Goal: Answer question/provide support: Share knowledge or assist other users

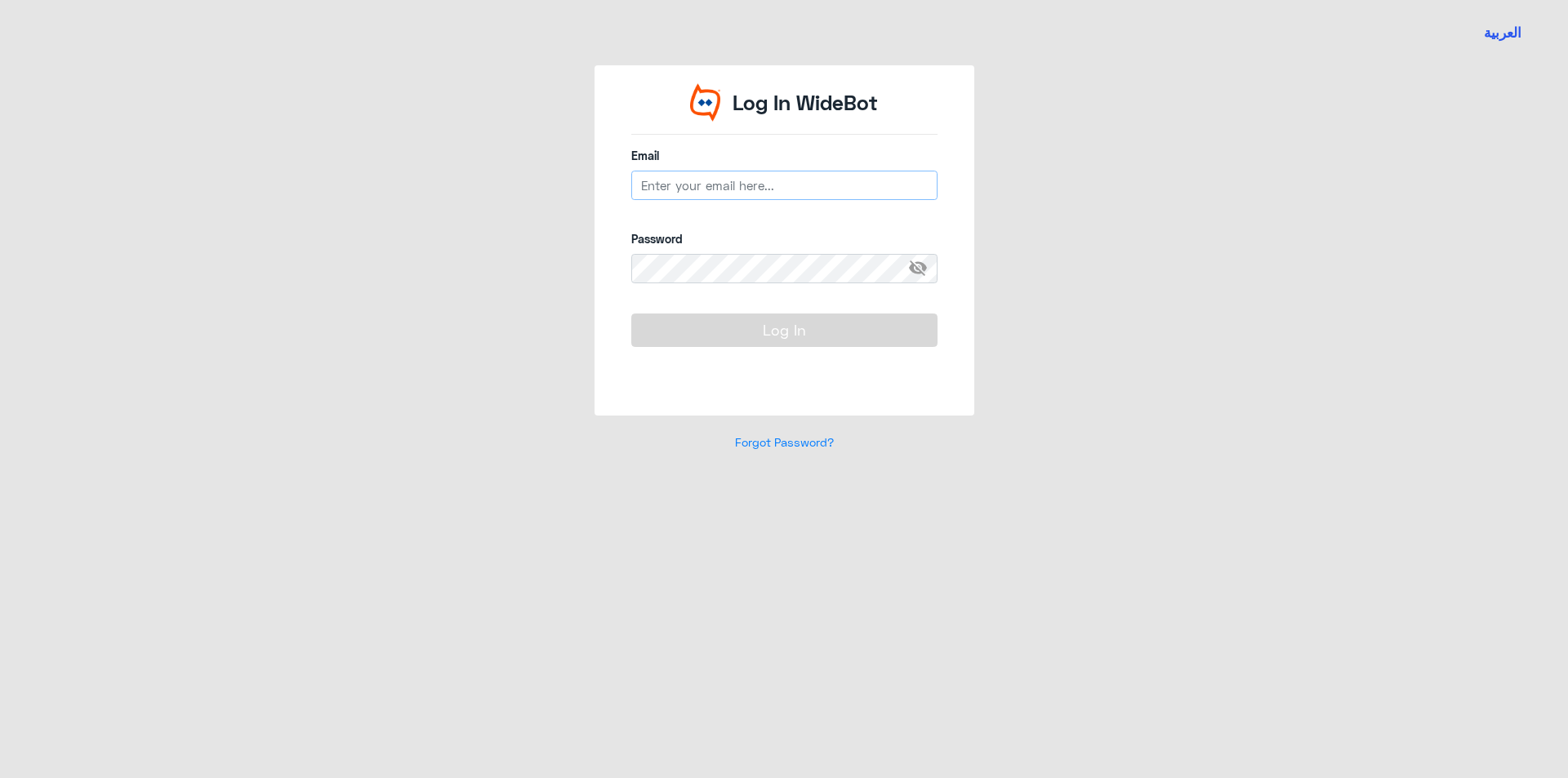
type input "[EMAIL_ADDRESS][DOMAIN_NAME]"
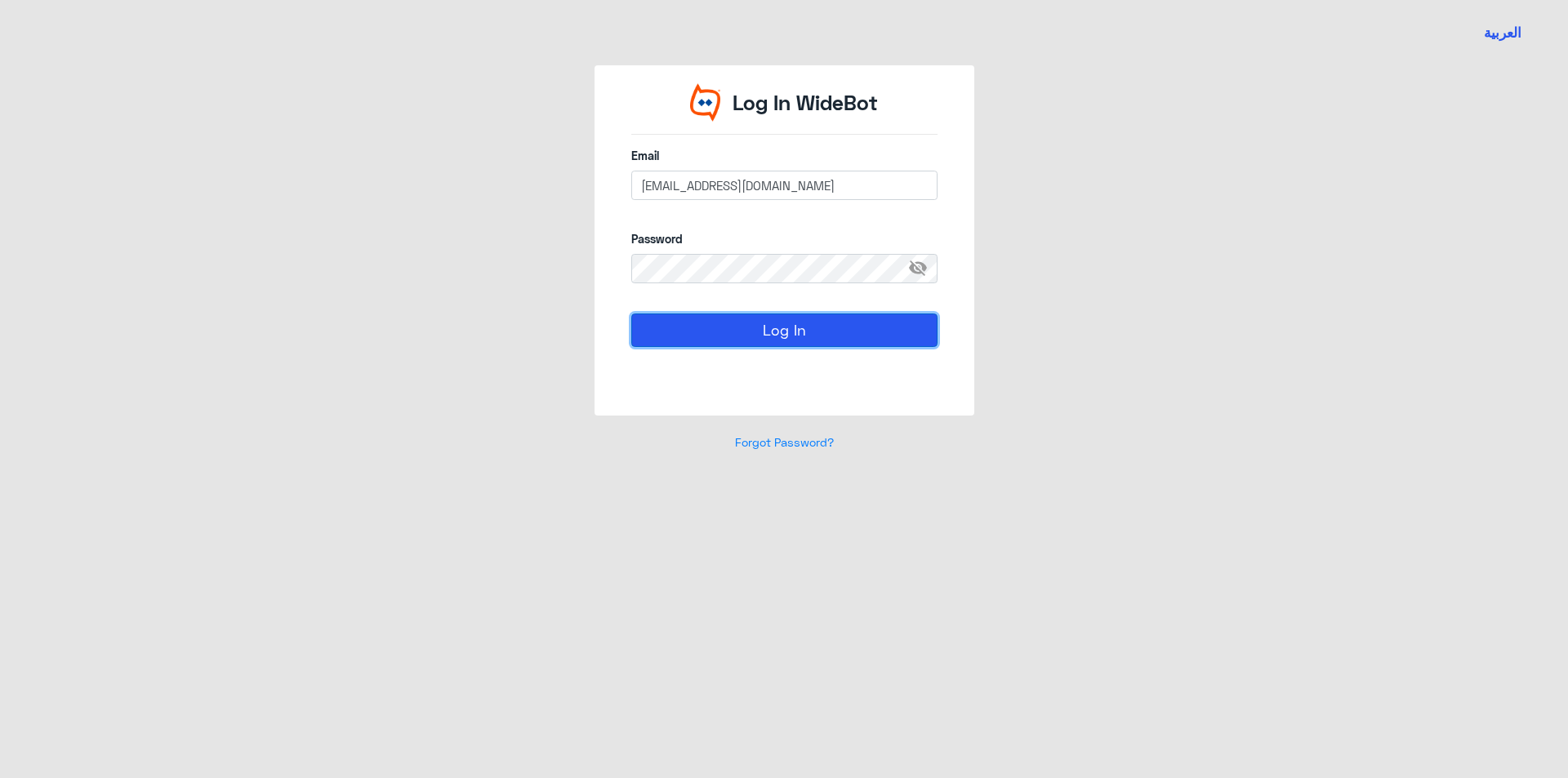
click at [818, 335] on button "Log In" at bounding box center [784, 329] width 306 height 32
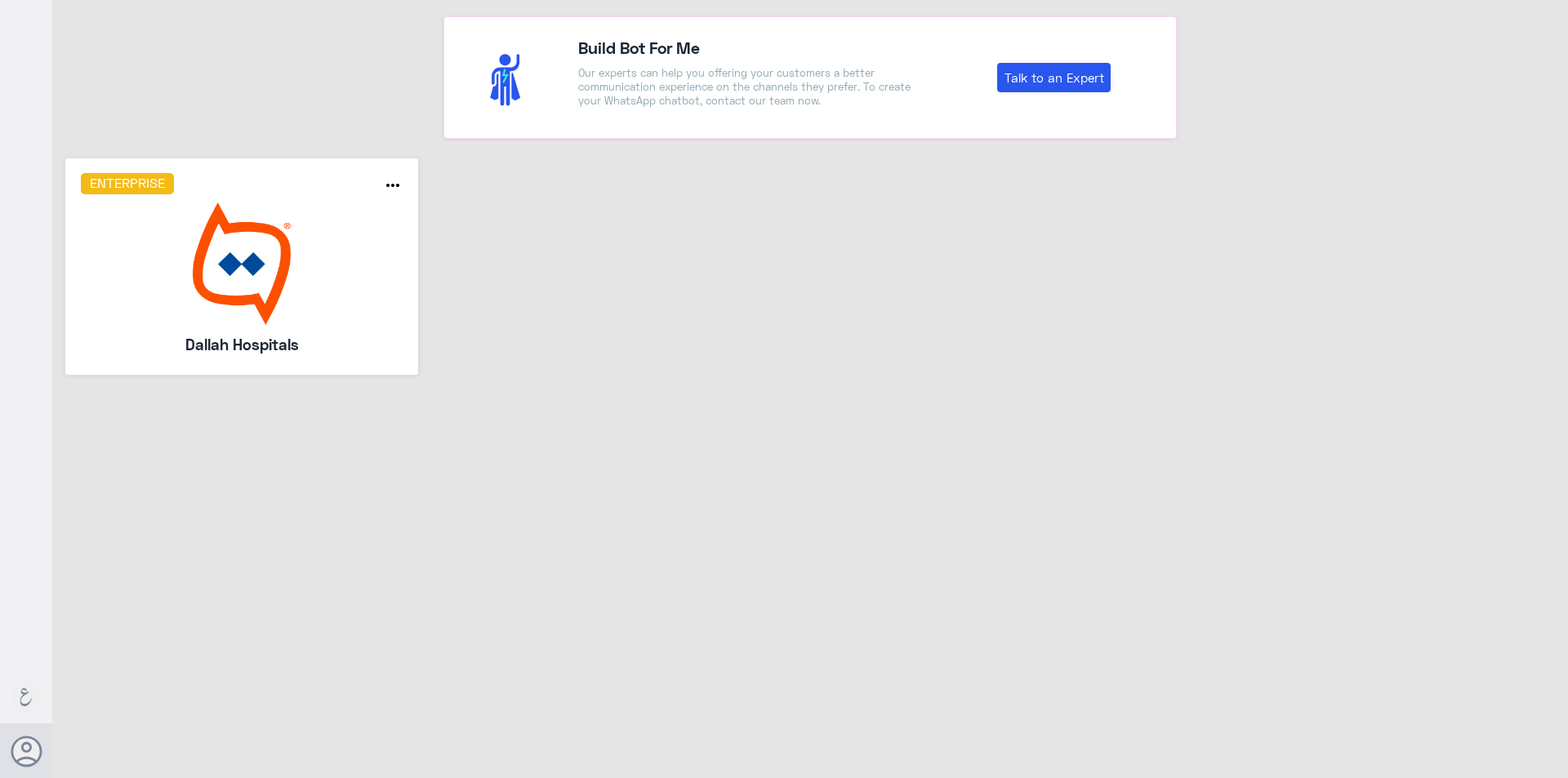
click at [233, 262] on img at bounding box center [242, 263] width 322 height 122
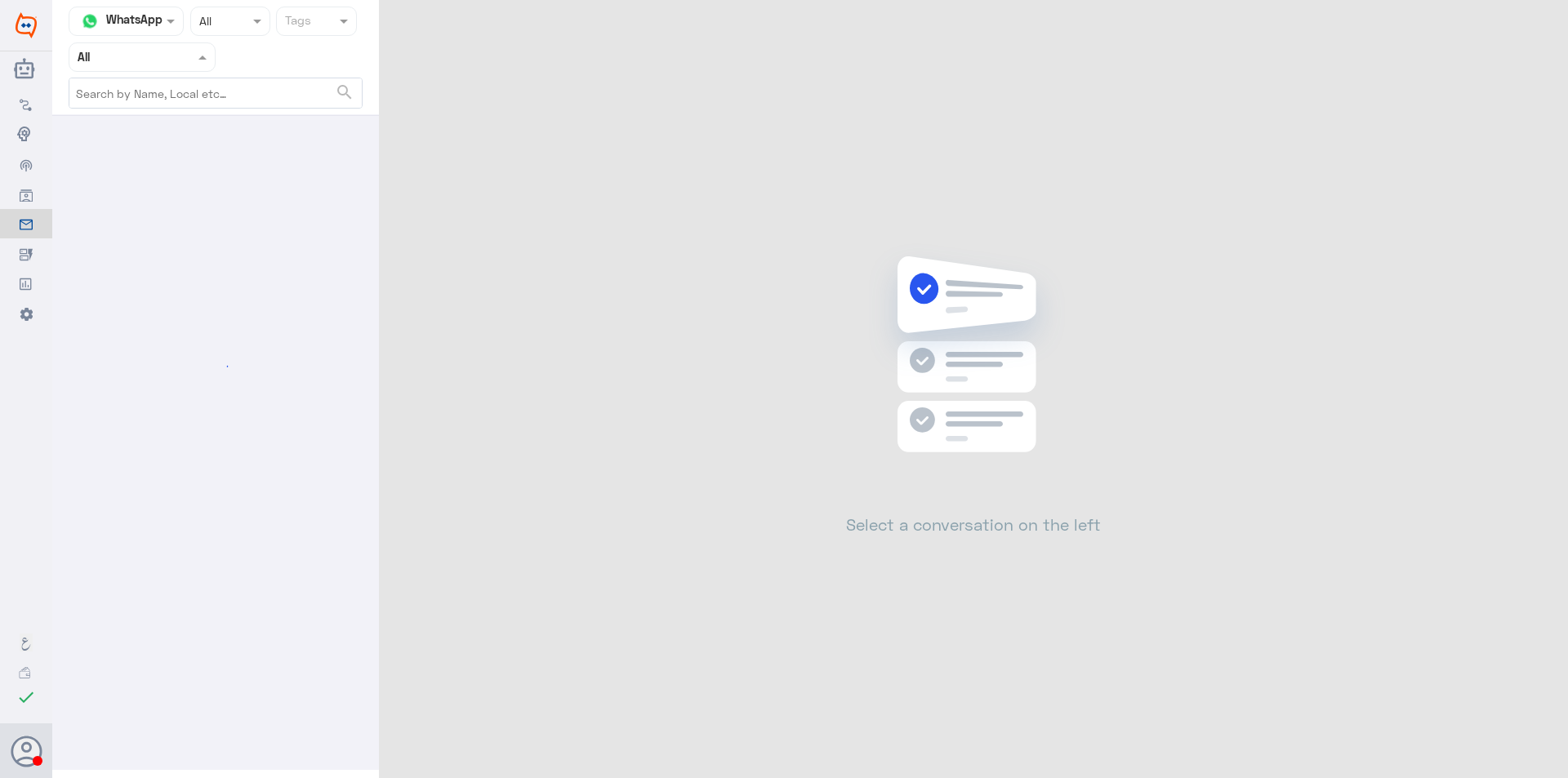
click at [205, 57] on div "Agent Filter All" at bounding box center [142, 57] width 147 height 29
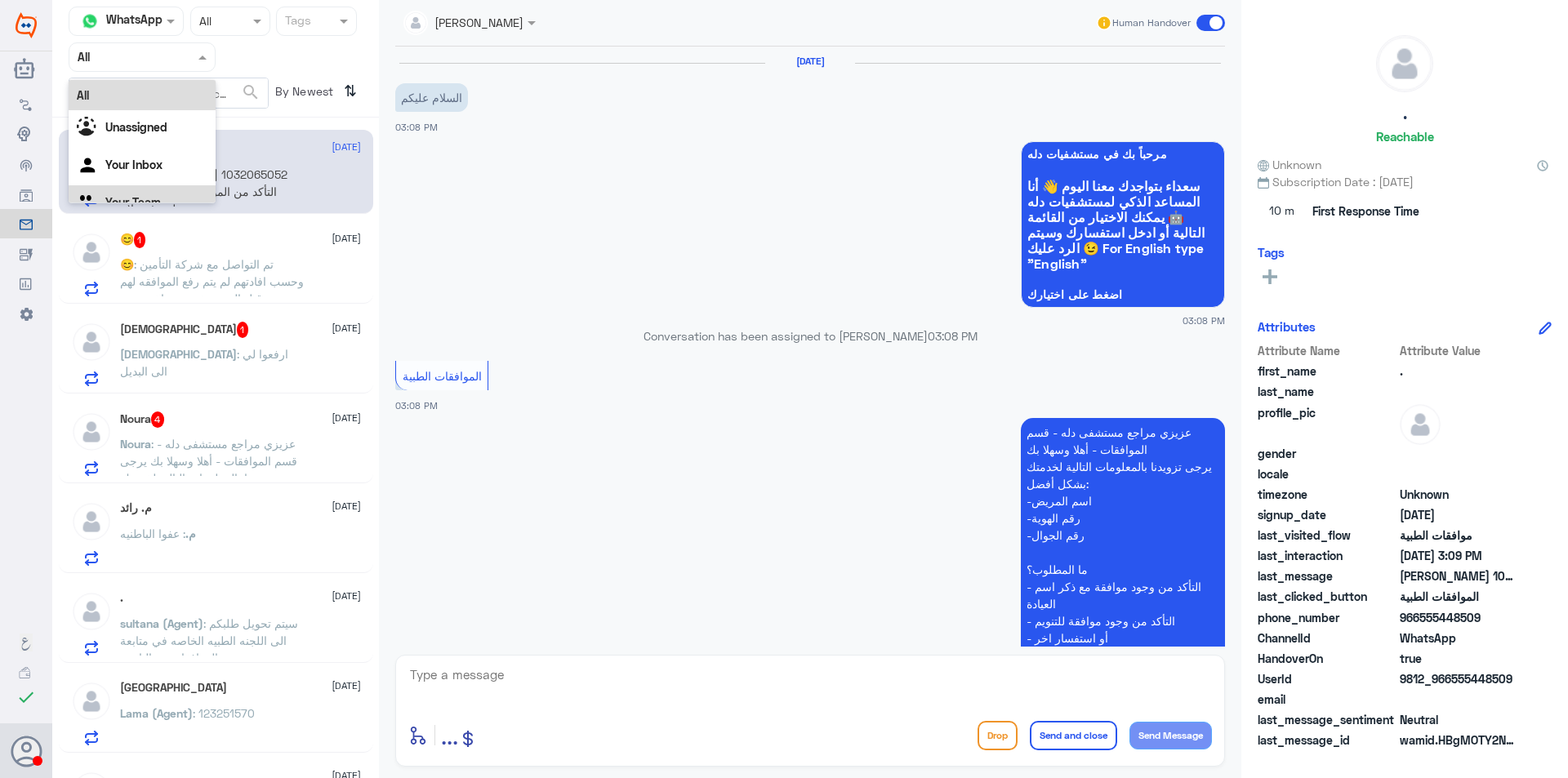
scroll to position [307, 0]
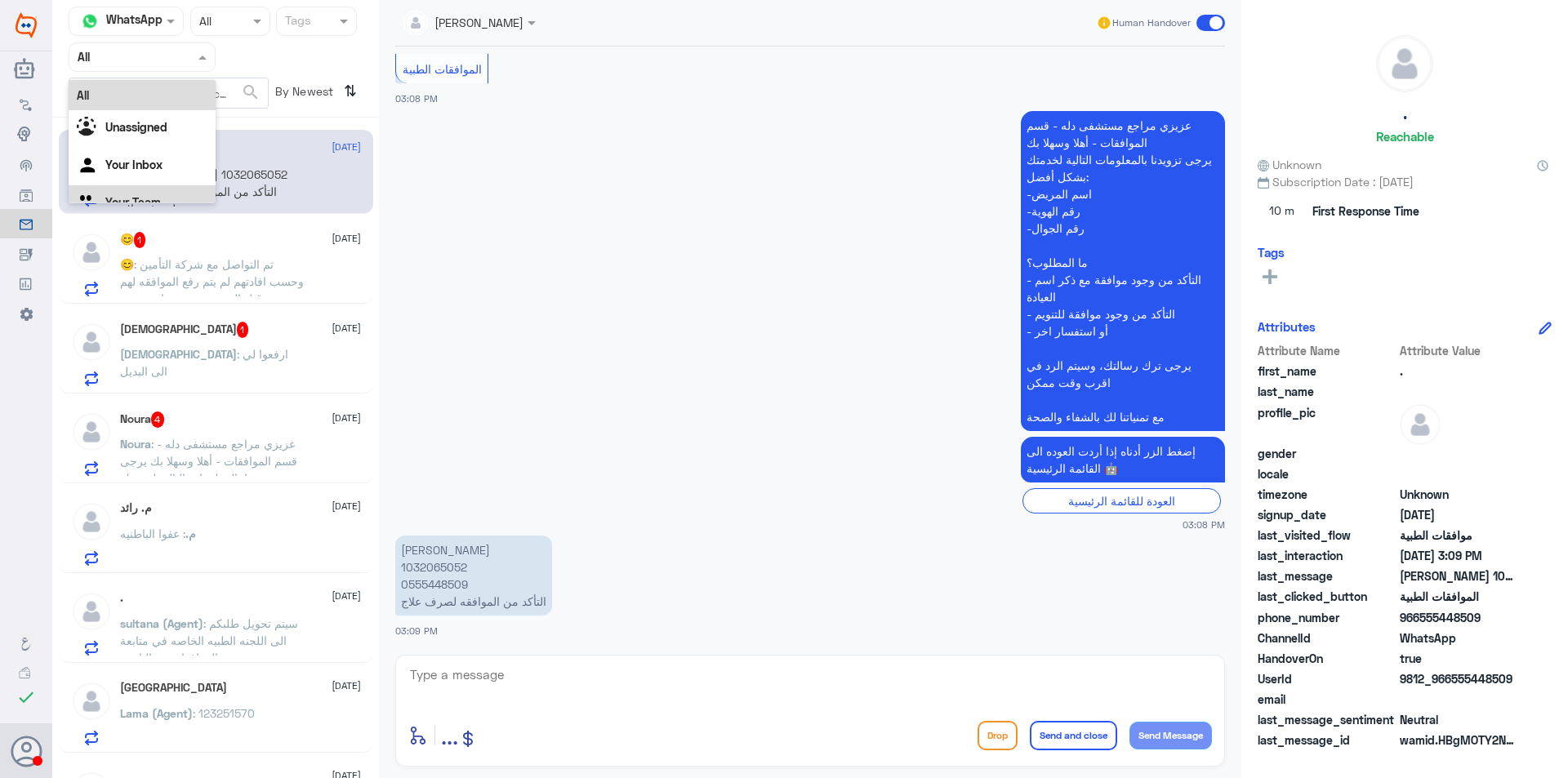
click at [169, 196] on div "Your Team" at bounding box center [142, 204] width 147 height 37
click at [191, 288] on span ": تم التواصل مع شركة التأمين وحسب افادتهم لم يتم رفع الموافقه لهم من قبل المستش…" at bounding box center [211, 290] width 184 height 66
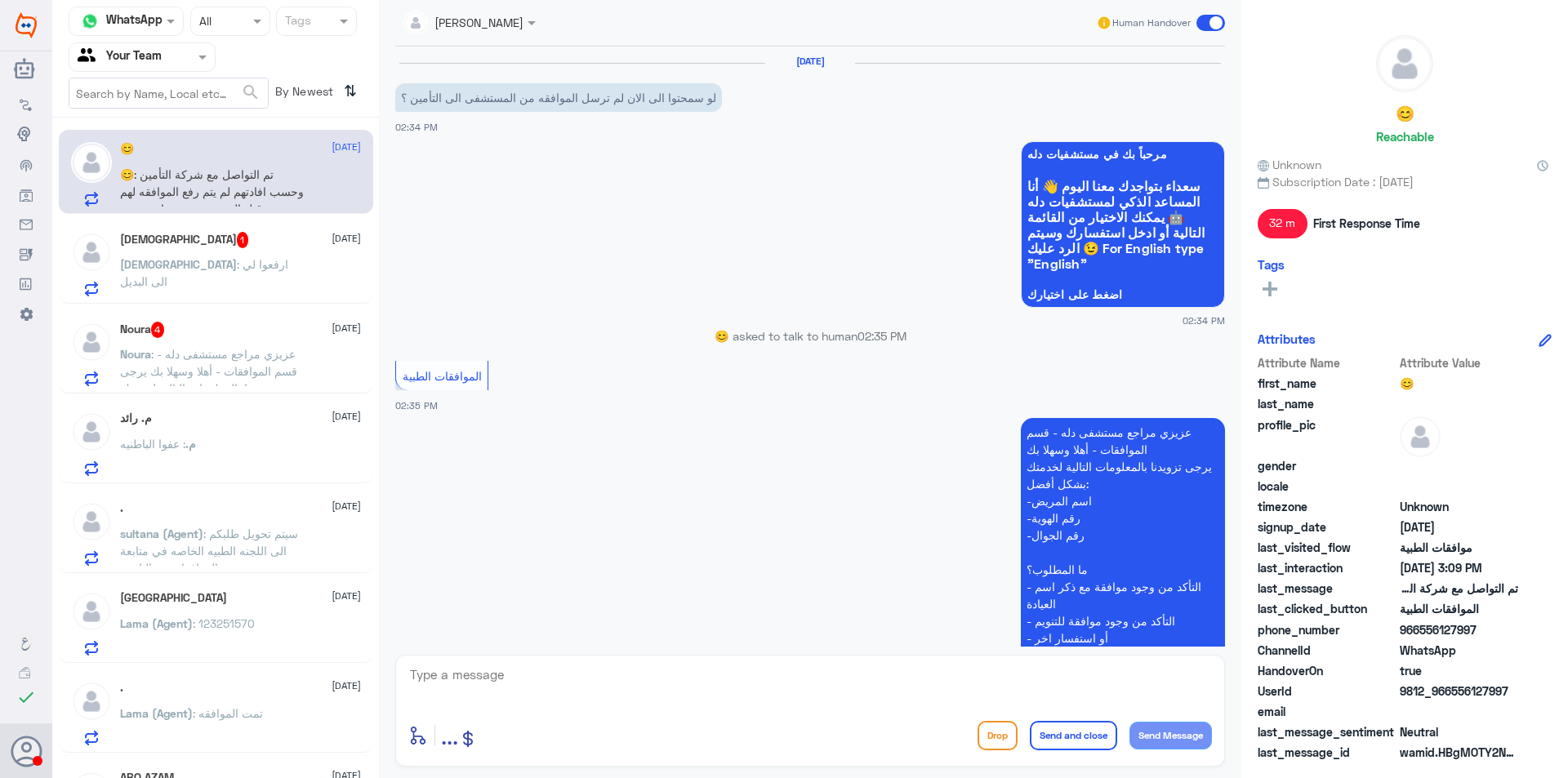
scroll to position [653, 0]
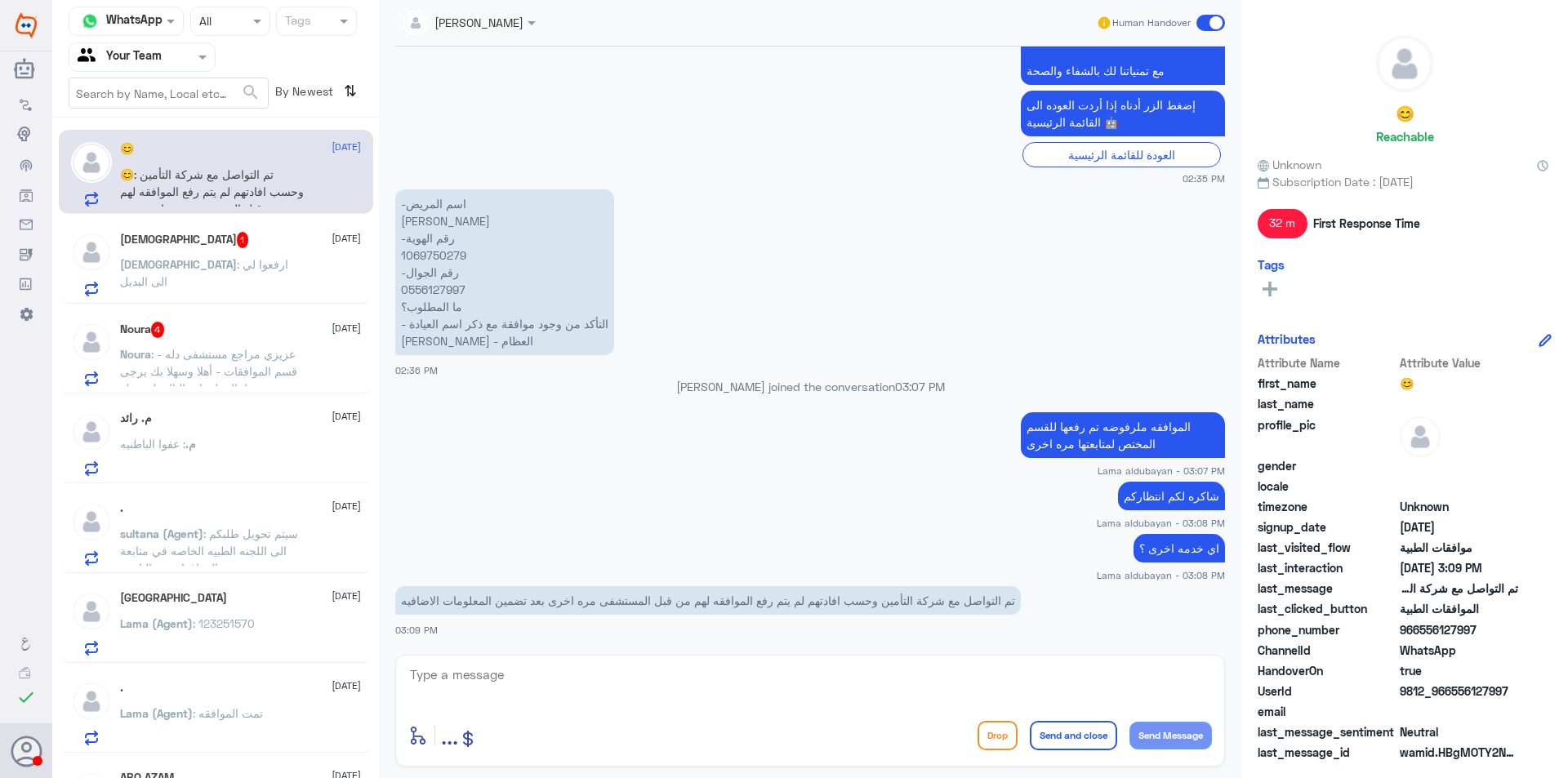
click at [438, 293] on p "-اسم المريض [PERSON_NAME] -رقم الهوية 1069750279 -رقم الجوال 0556127997 ما المط…" at bounding box center [504, 272] width 219 height 165
copy p "0556127997"
click at [498, 313] on p "-اسم المريض [PERSON_NAME] -رقم الهوية 1069750279 -رقم الجوال 0556127997 ما المط…" at bounding box center [504, 272] width 219 height 165
click at [230, 280] on p "[PERSON_NAME] : ارفعوا لي الى البديل" at bounding box center [211, 276] width 184 height 41
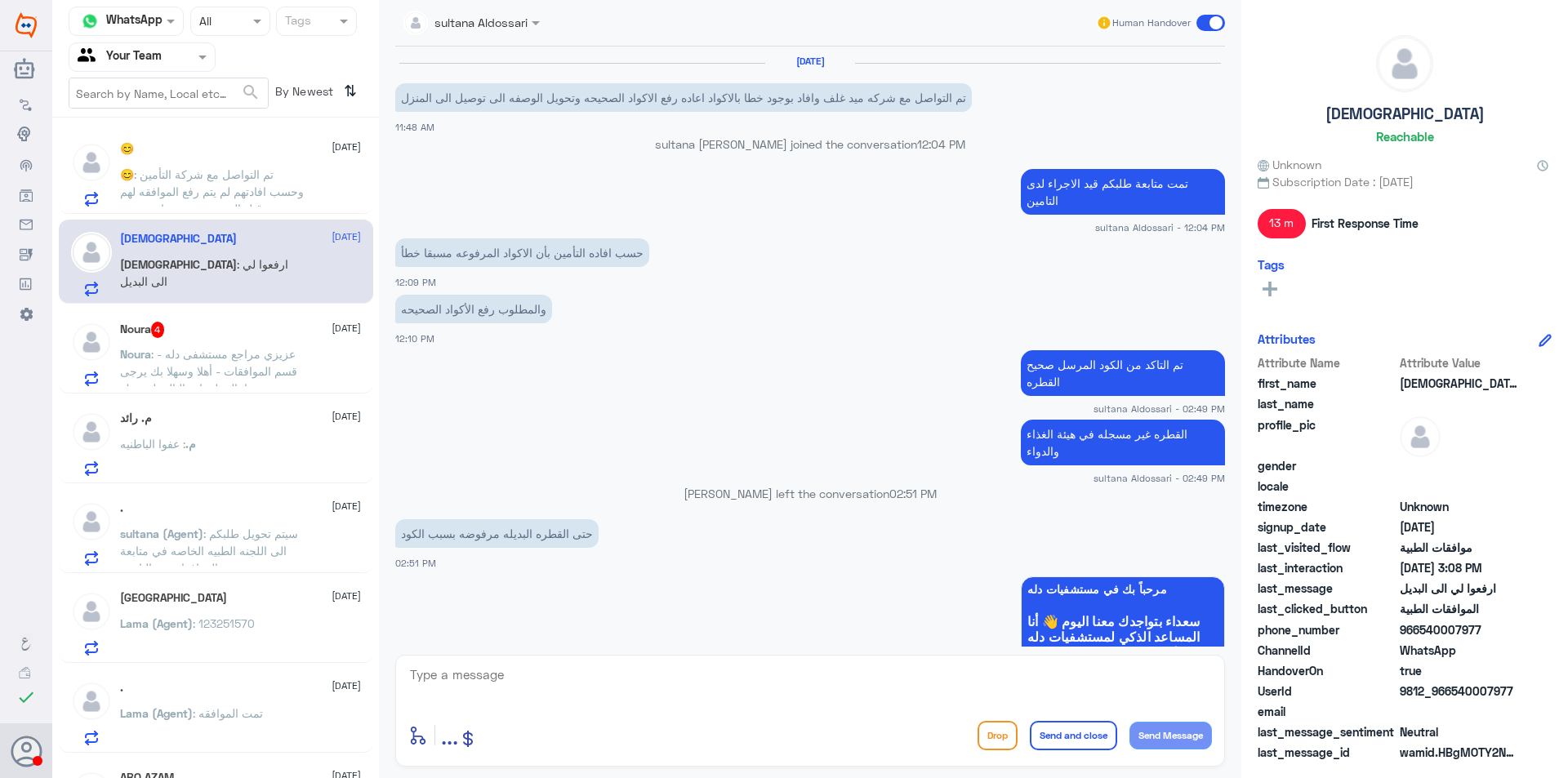
scroll to position [1061, 0]
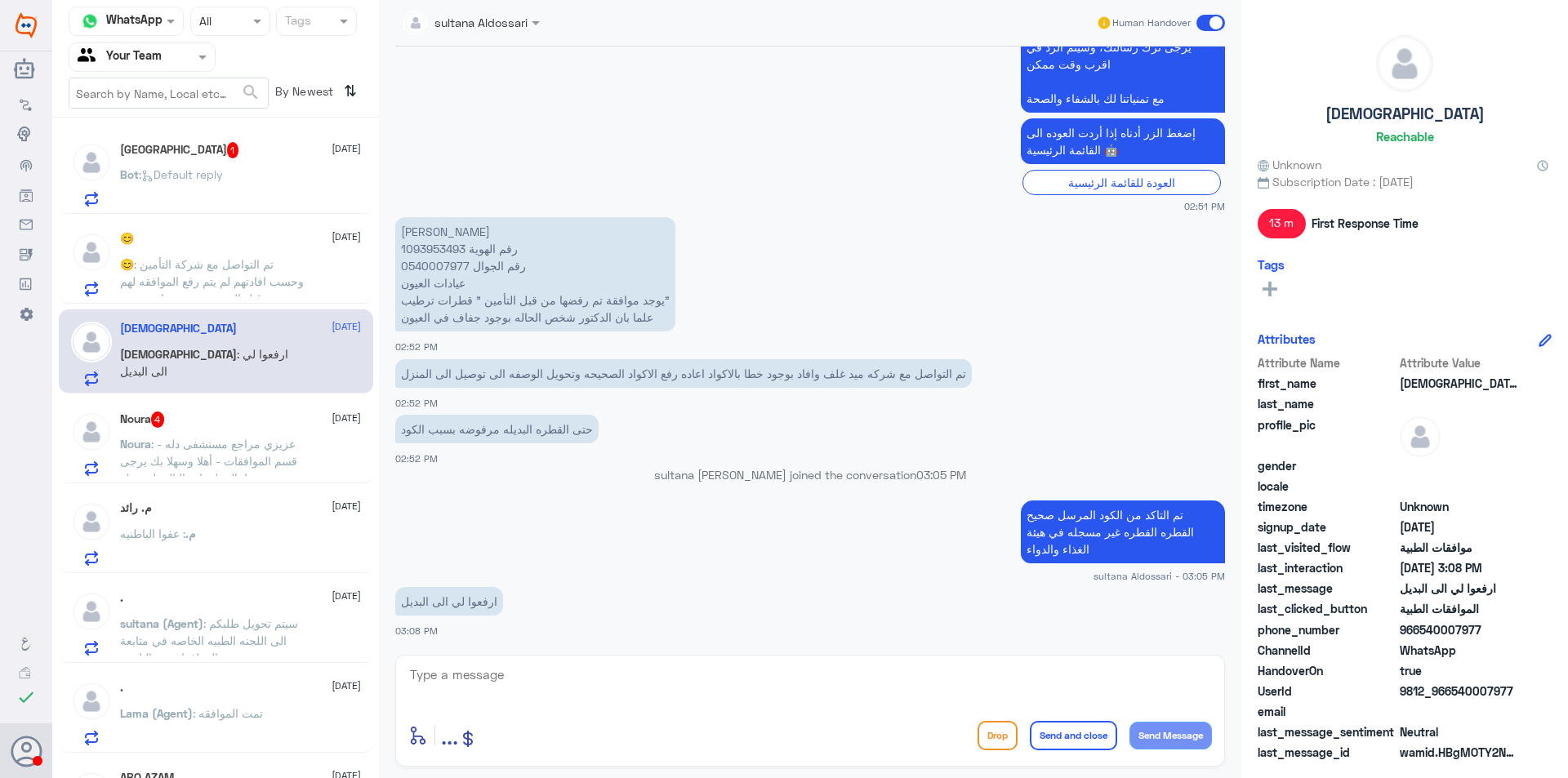
click at [225, 269] on span ": تم التواصل مع شركة التأمين وحسب افادتهم لم يتم رفع الموافقه لهم من قبل المستش…" at bounding box center [211, 290] width 184 height 66
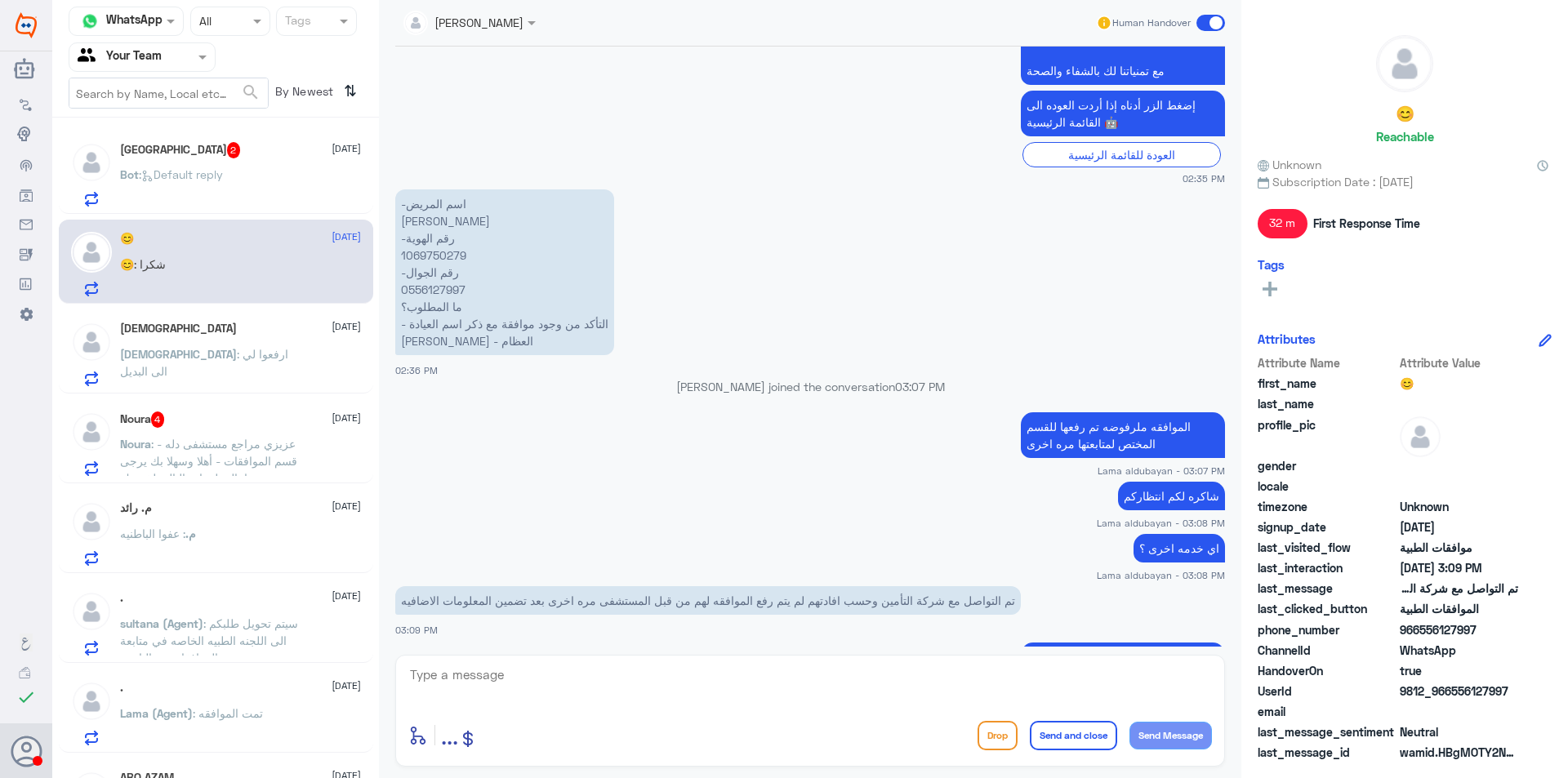
scroll to position [830, 0]
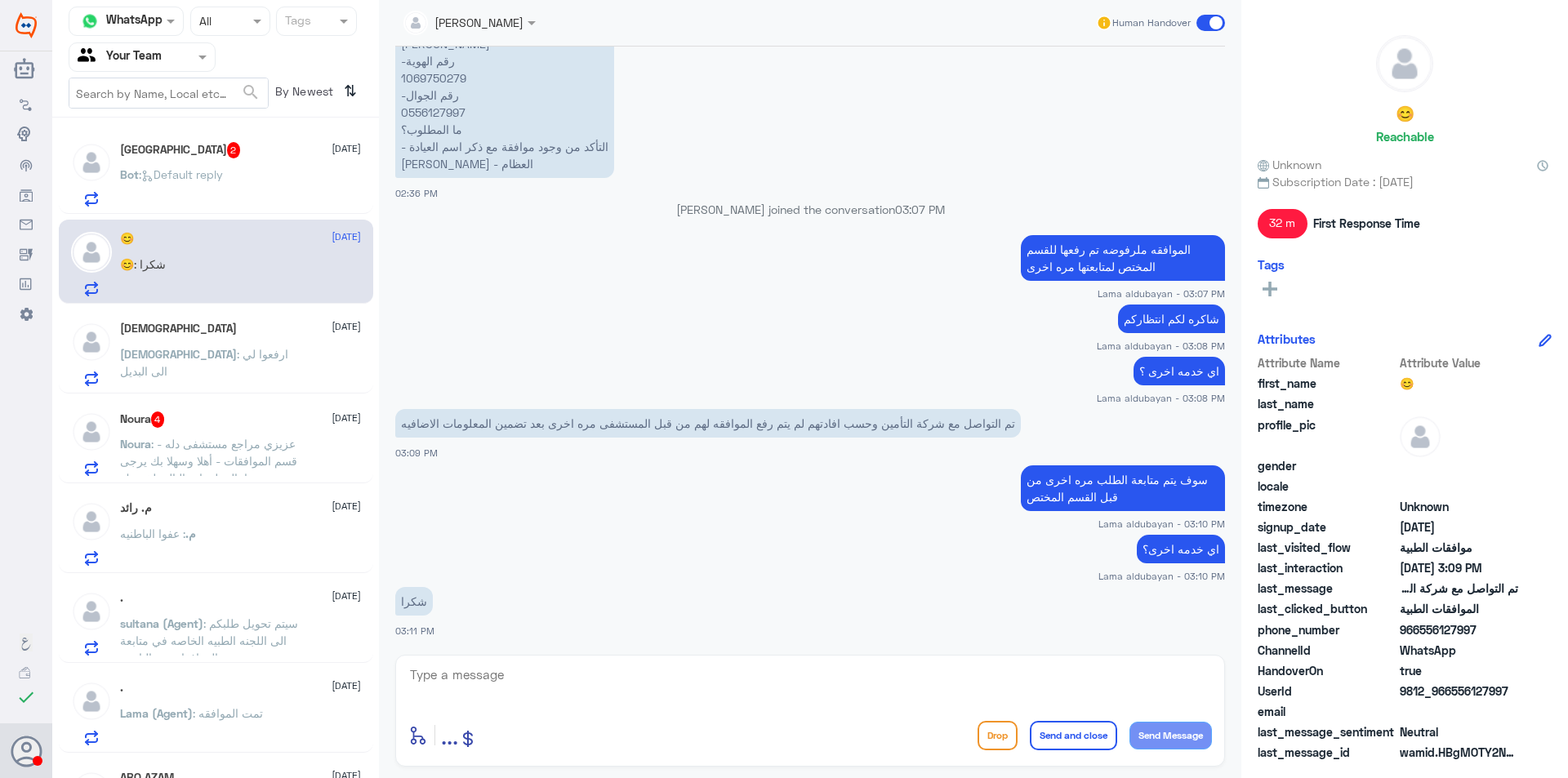
click at [205, 358] on span ": ارفعوا لي الى البديل" at bounding box center [204, 362] width 168 height 31
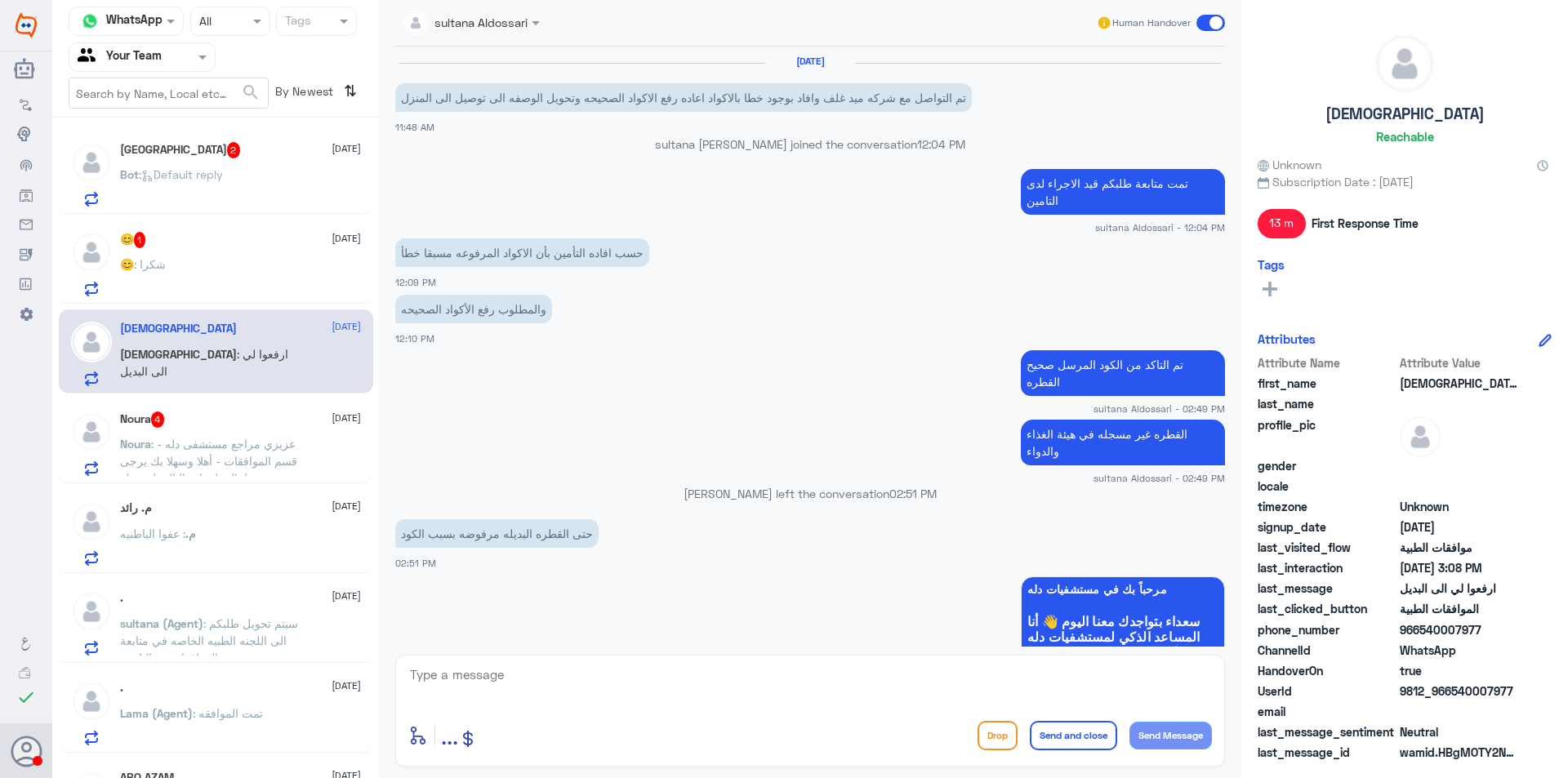
scroll to position [1061, 0]
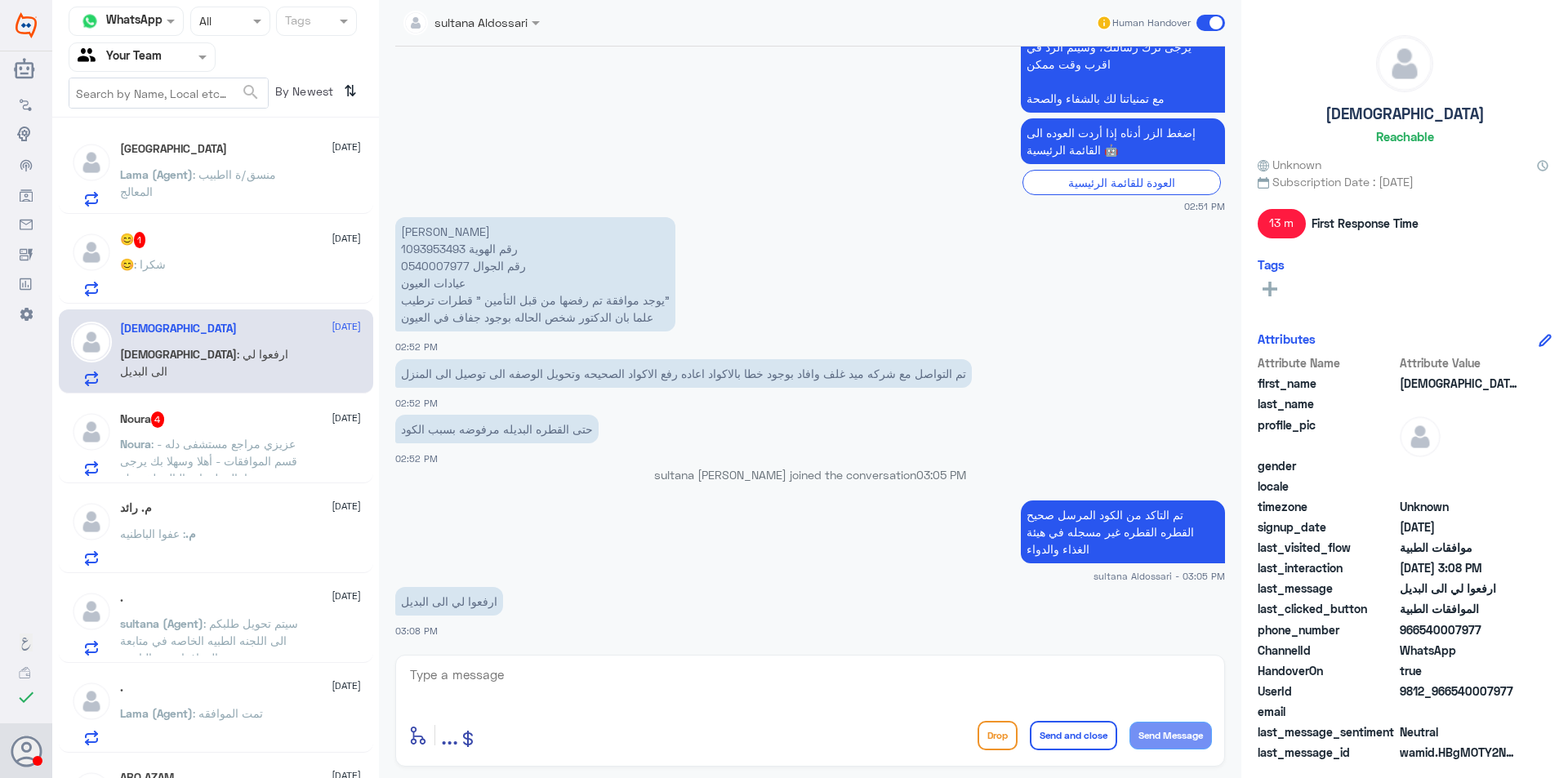
click at [446, 274] on p "[PERSON_NAME] رقم الهوية 1093953493 رقم الجوال 0540007977 عيادات العيون يوجد مو…" at bounding box center [535, 274] width 280 height 115
copy p "0540007977"
click at [199, 465] on span ": عزيزي مراجع مستشفى دله - قسم الموافقات - أهلا وسهلا بك يرجى تزويدنا بالمعلوما…" at bounding box center [211, 573] width 184 height 271
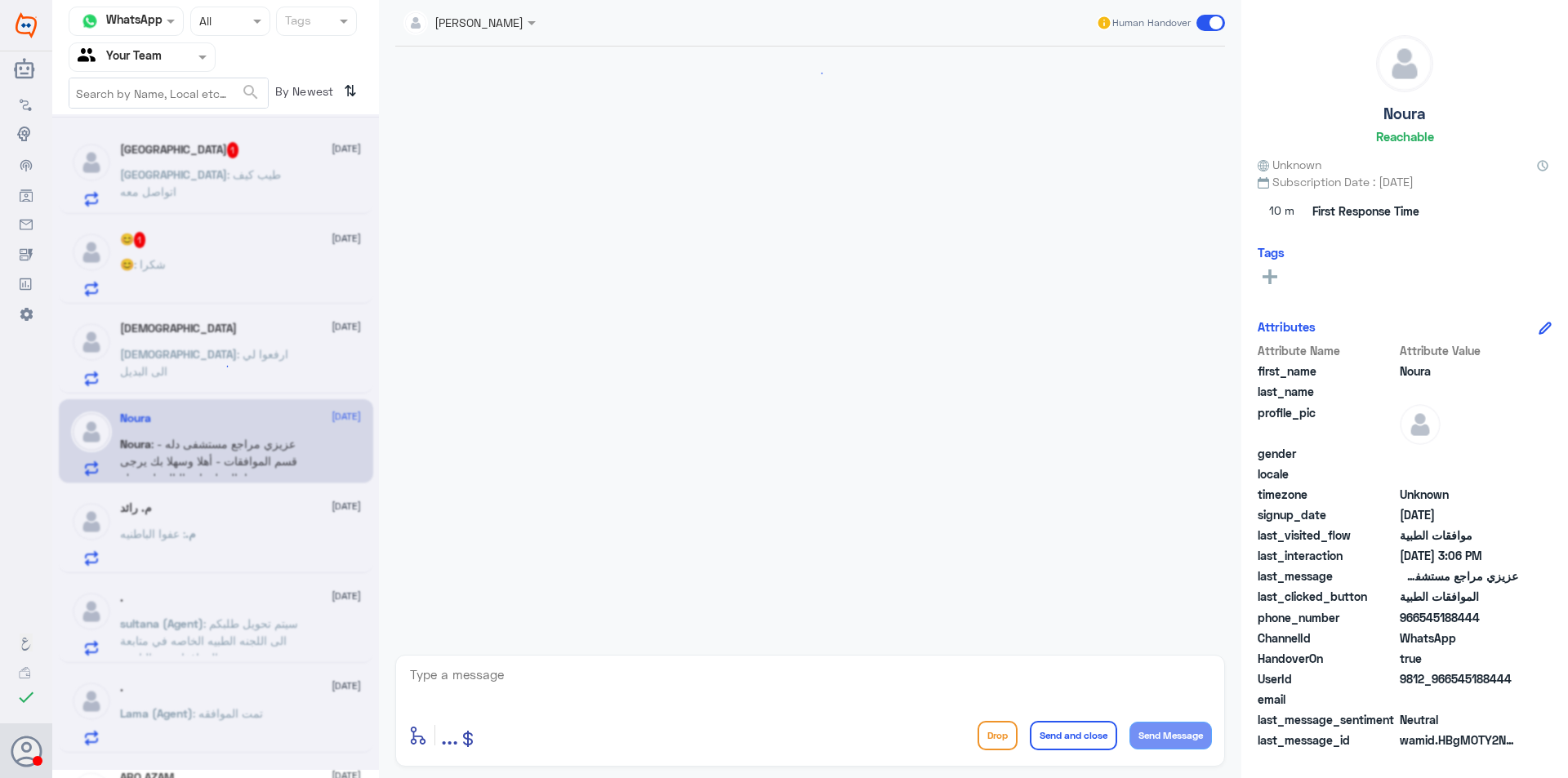
scroll to position [913, 0]
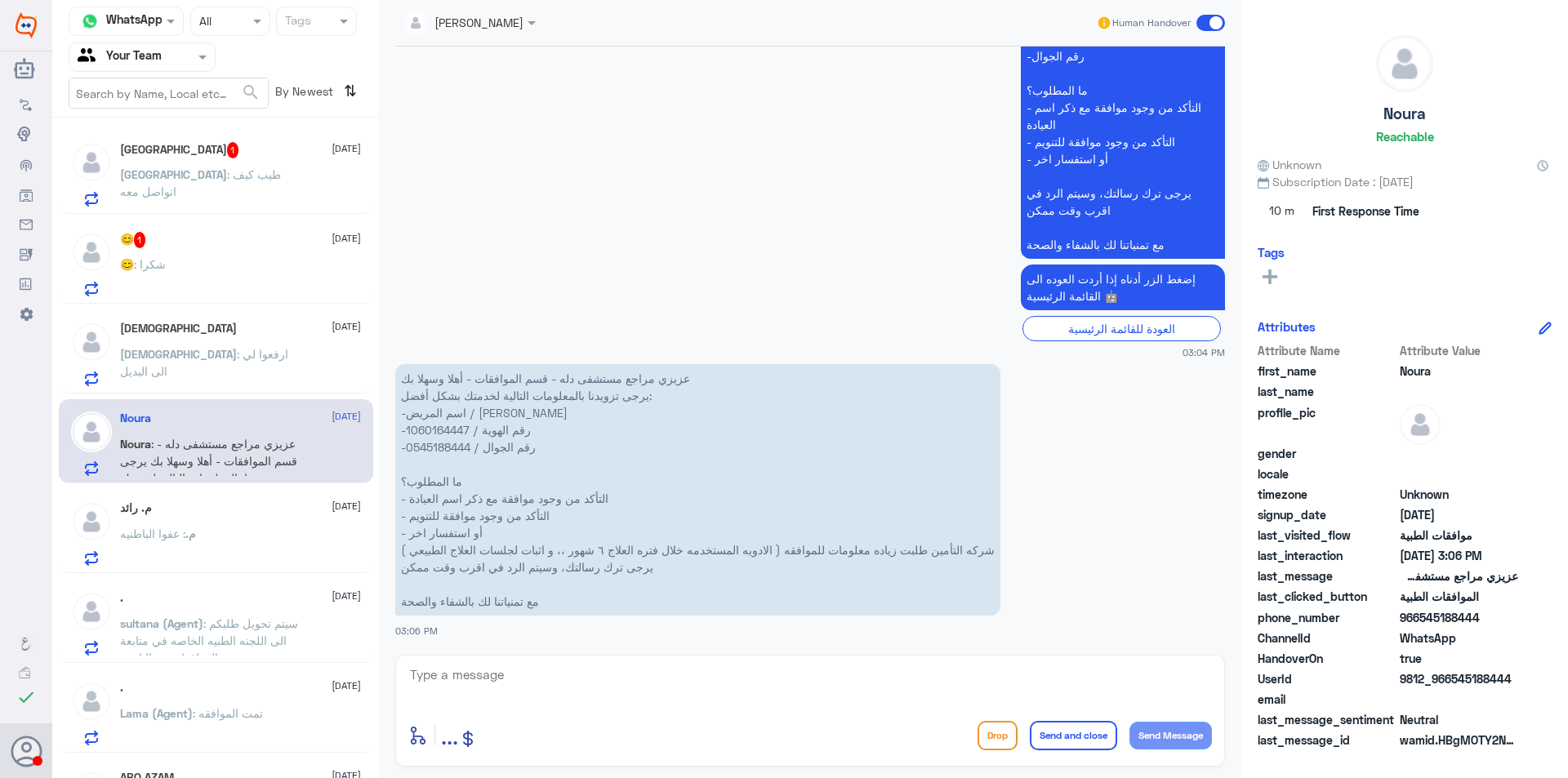
click at [207, 546] on div "م. : عفوا الباطنيه" at bounding box center [240, 548] width 241 height 37
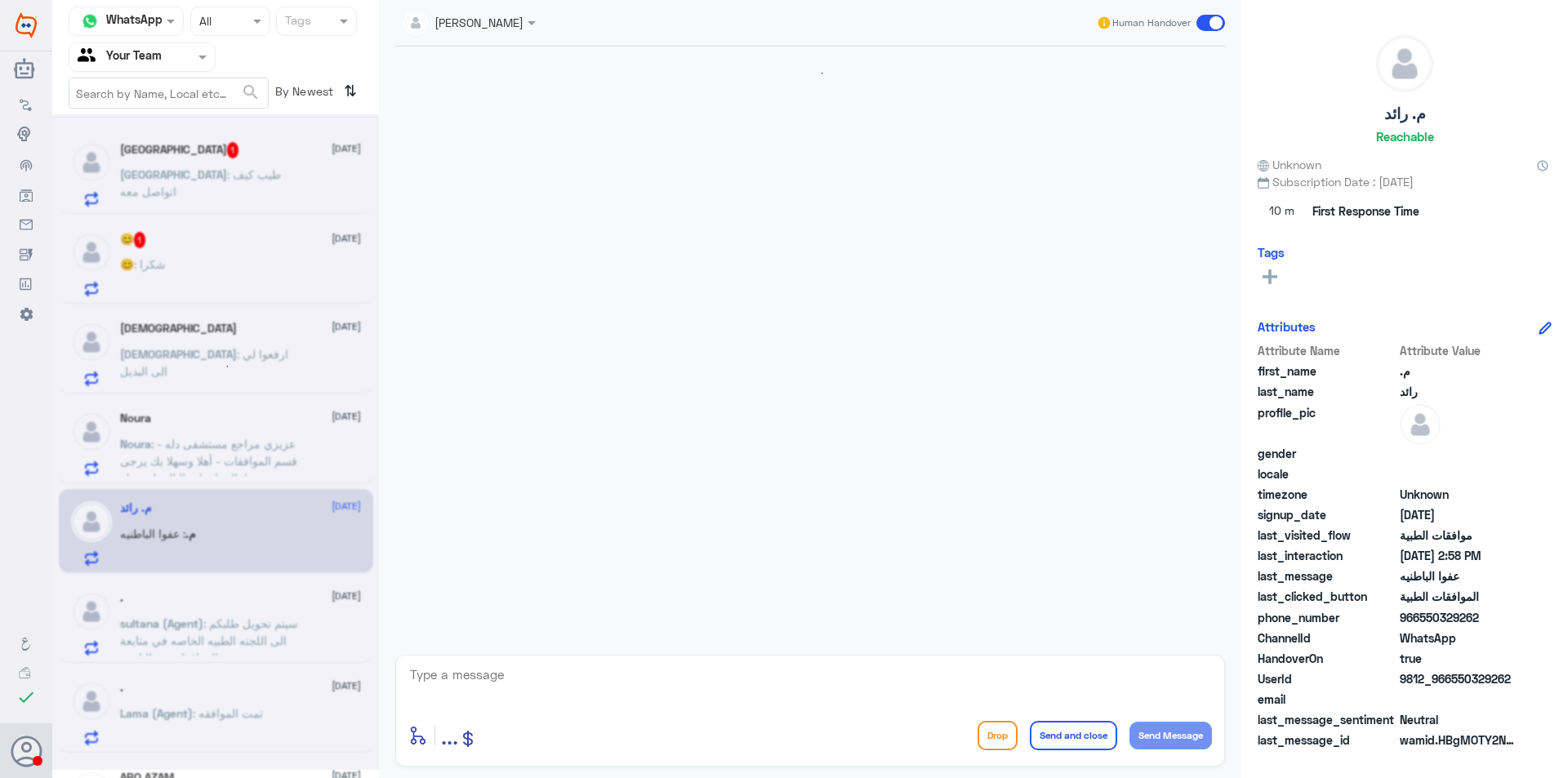
scroll to position [1480, 0]
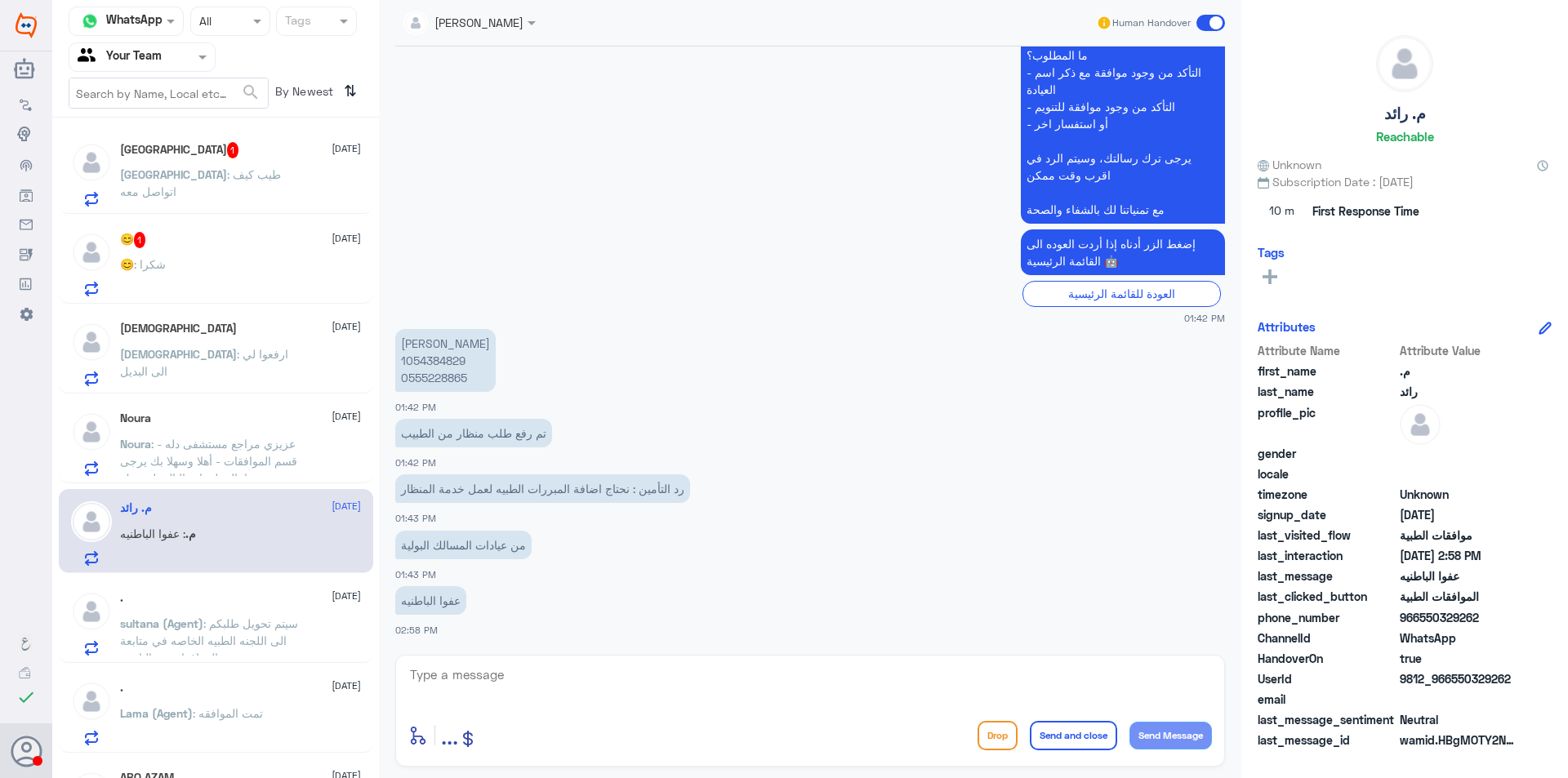
click at [240, 603] on div ". [DATE]" at bounding box center [240, 598] width 241 height 14
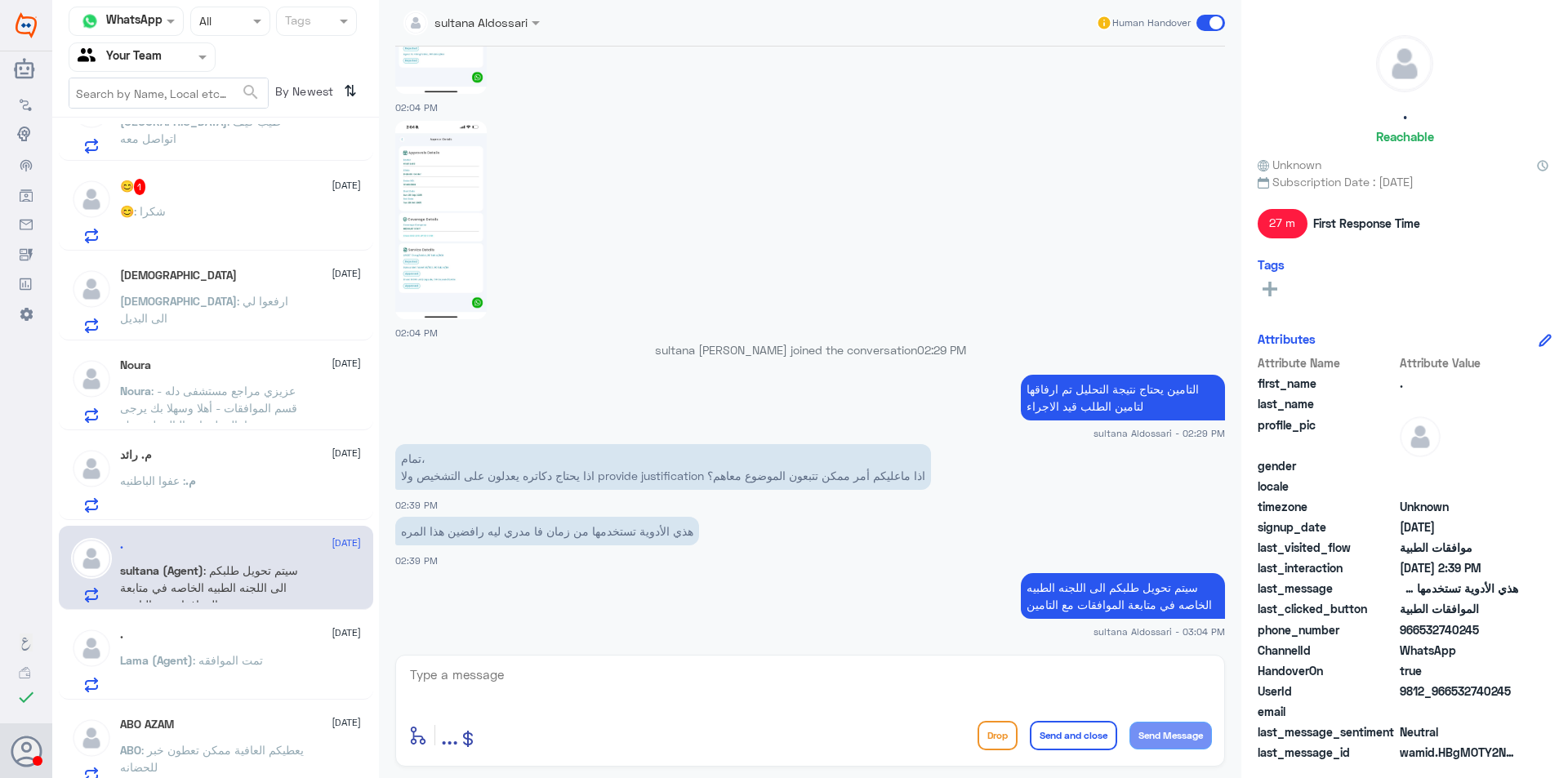
scroll to position [81, 0]
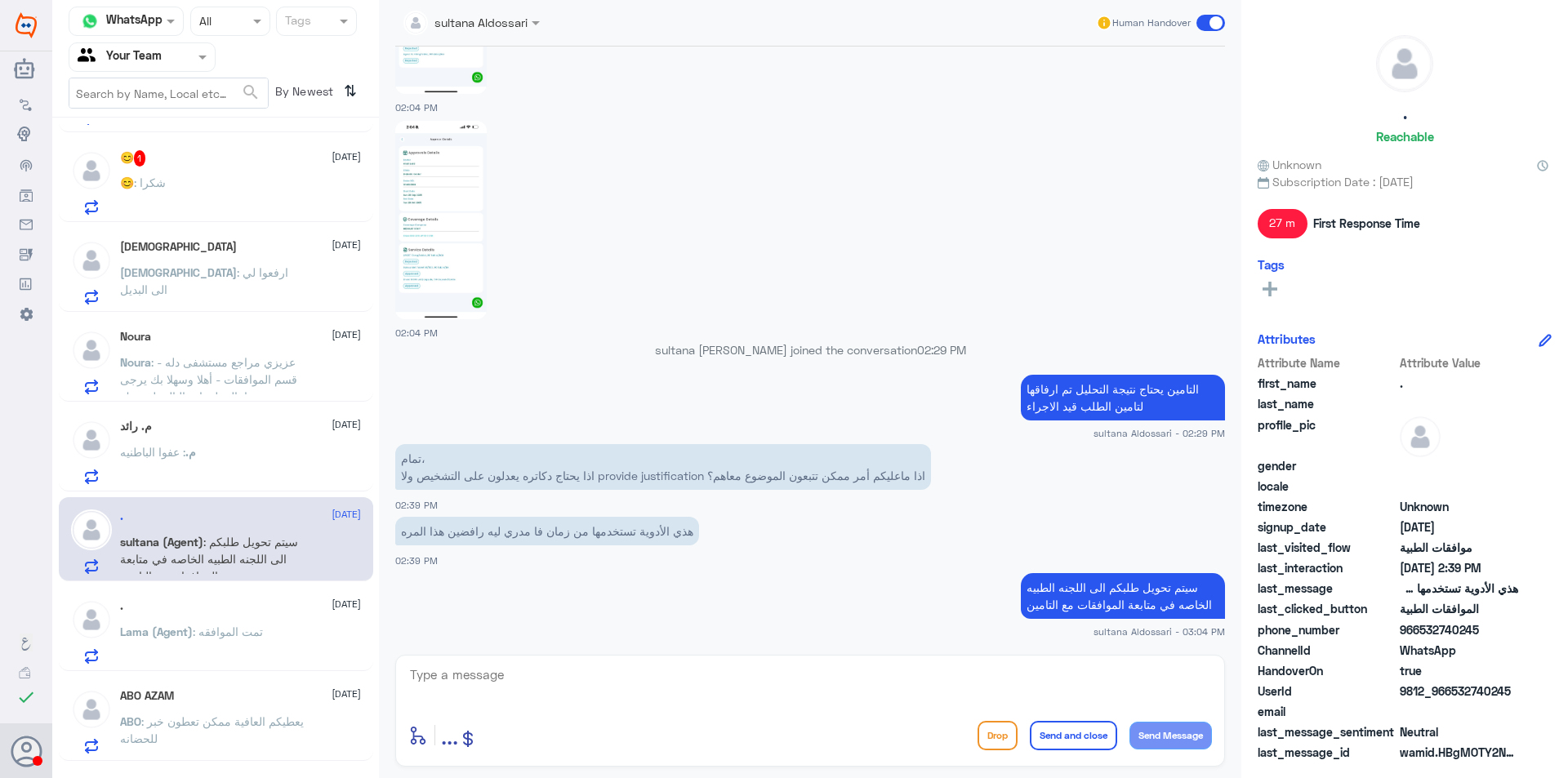
click at [253, 641] on p "Lama (Agent) : تمت الموافقه" at bounding box center [191, 643] width 143 height 41
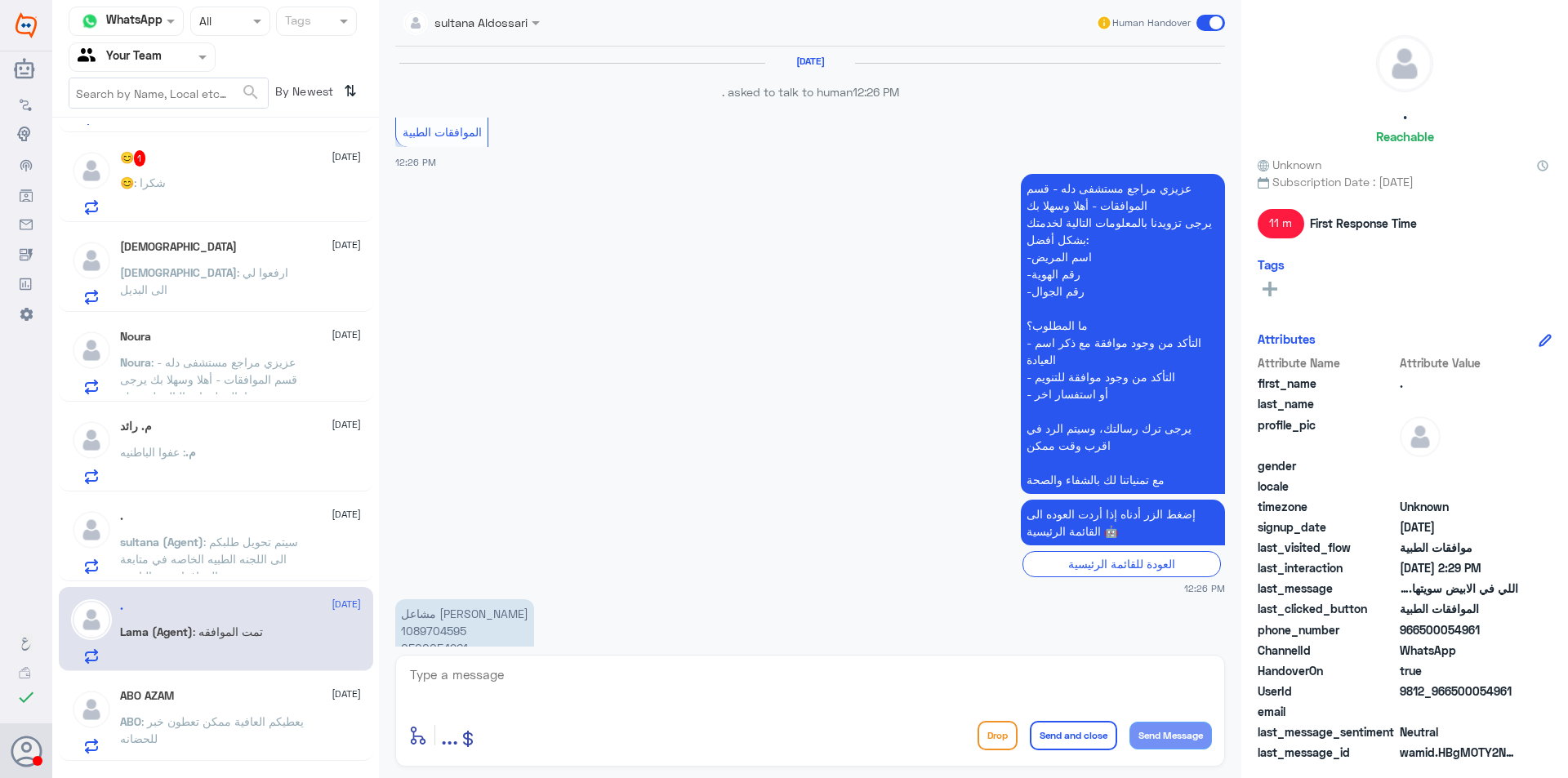
scroll to position [1092, 0]
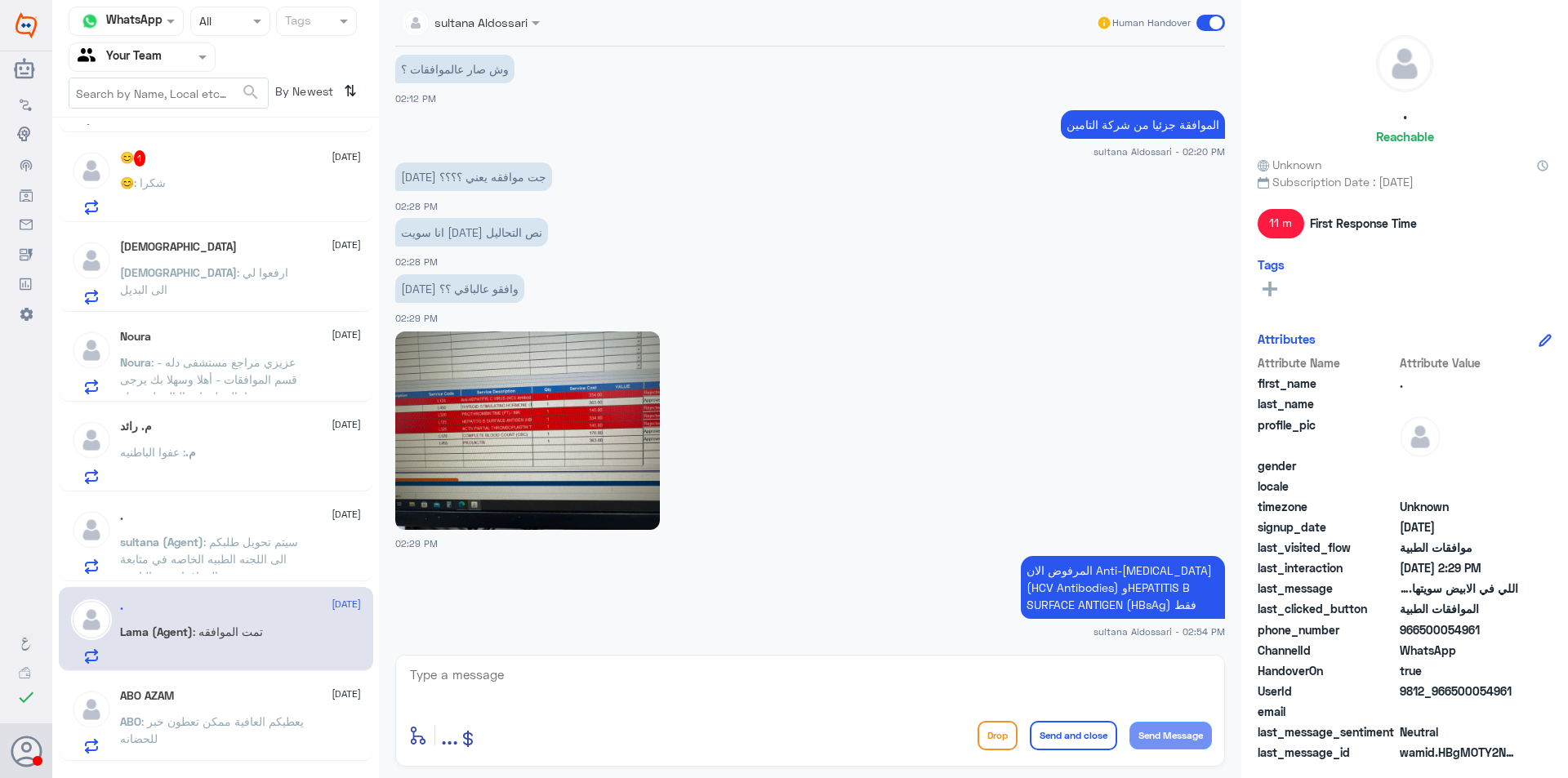
click at [234, 709] on div "ABO AZAM [DATE] ABO : يعطيكم العافية ممكن تعطون خبر للحضانه" at bounding box center [240, 721] width 241 height 65
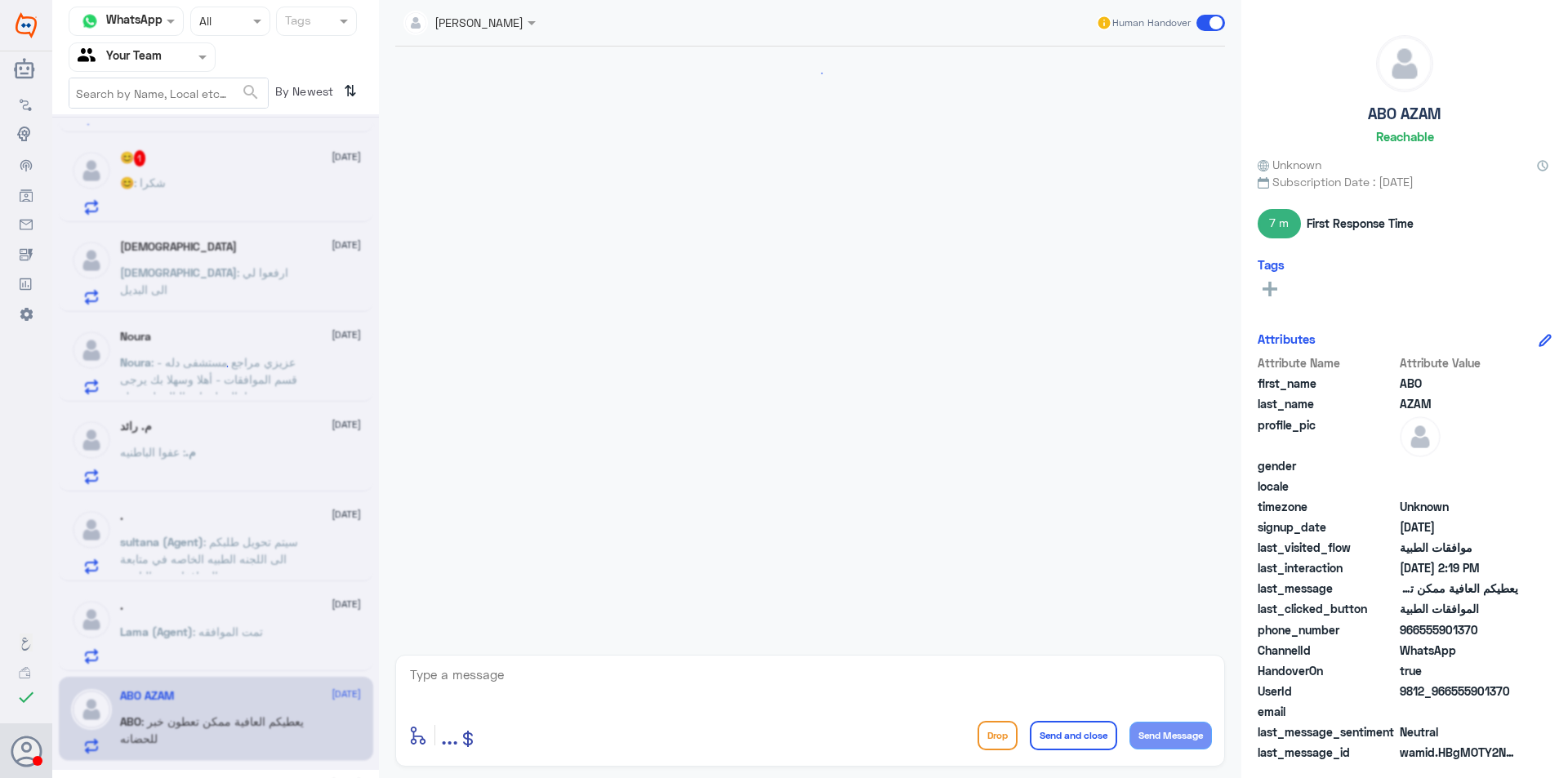
scroll to position [1071, 0]
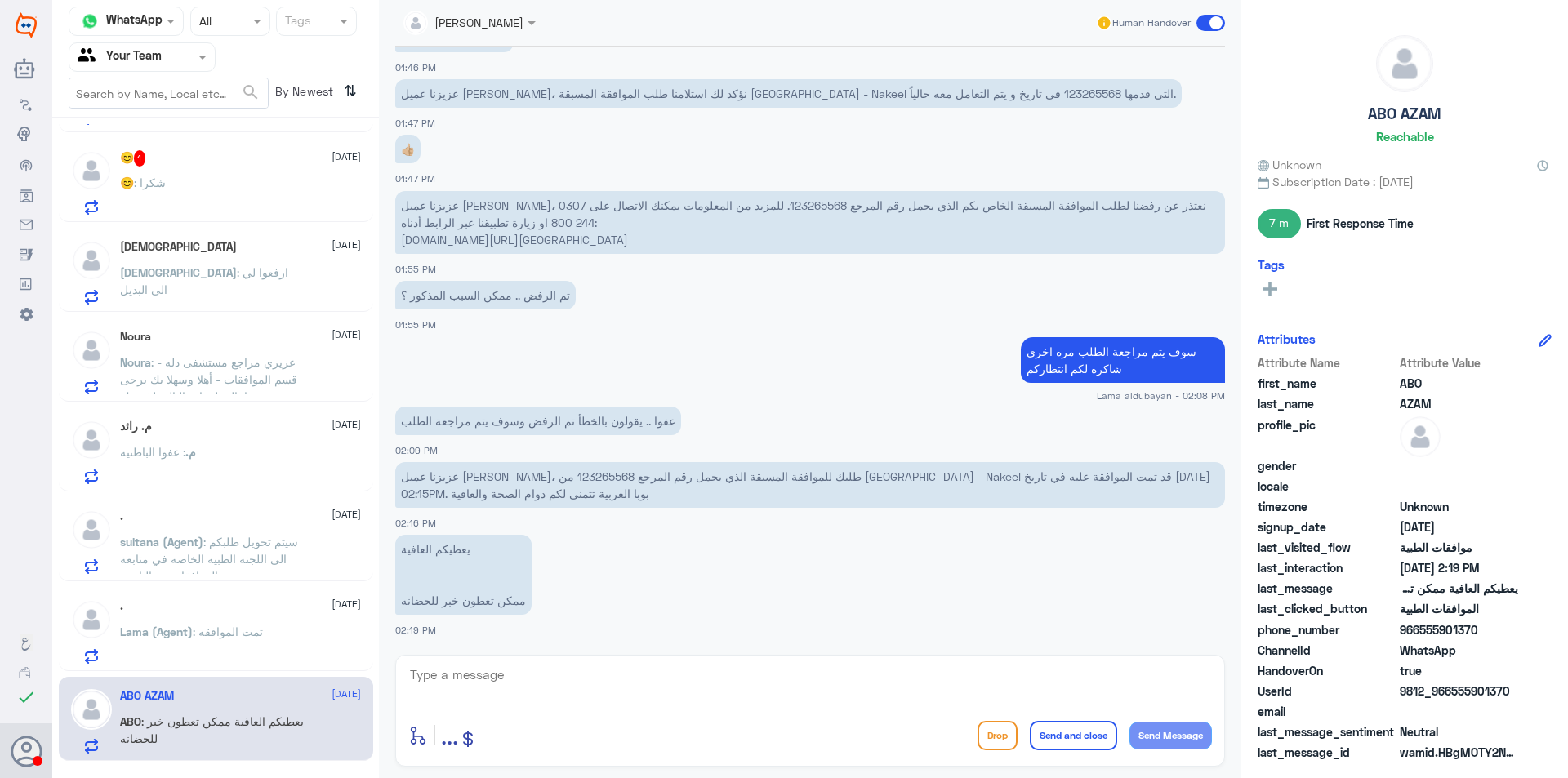
click at [464, 466] on p "عزيزنا عميل [PERSON_NAME]، طلبك للموافقة المسبقة الذي يحمل رقم المرجع 123265568…" at bounding box center [810, 485] width 829 height 46
copy p "123265568"
click at [674, 662] on div "enter flow name ... Drop Send and close Send Message" at bounding box center [810, 711] width 829 height 112
drag, startPoint x: 693, startPoint y: 687, endPoint x: 699, endPoint y: 676, distance: 12.5
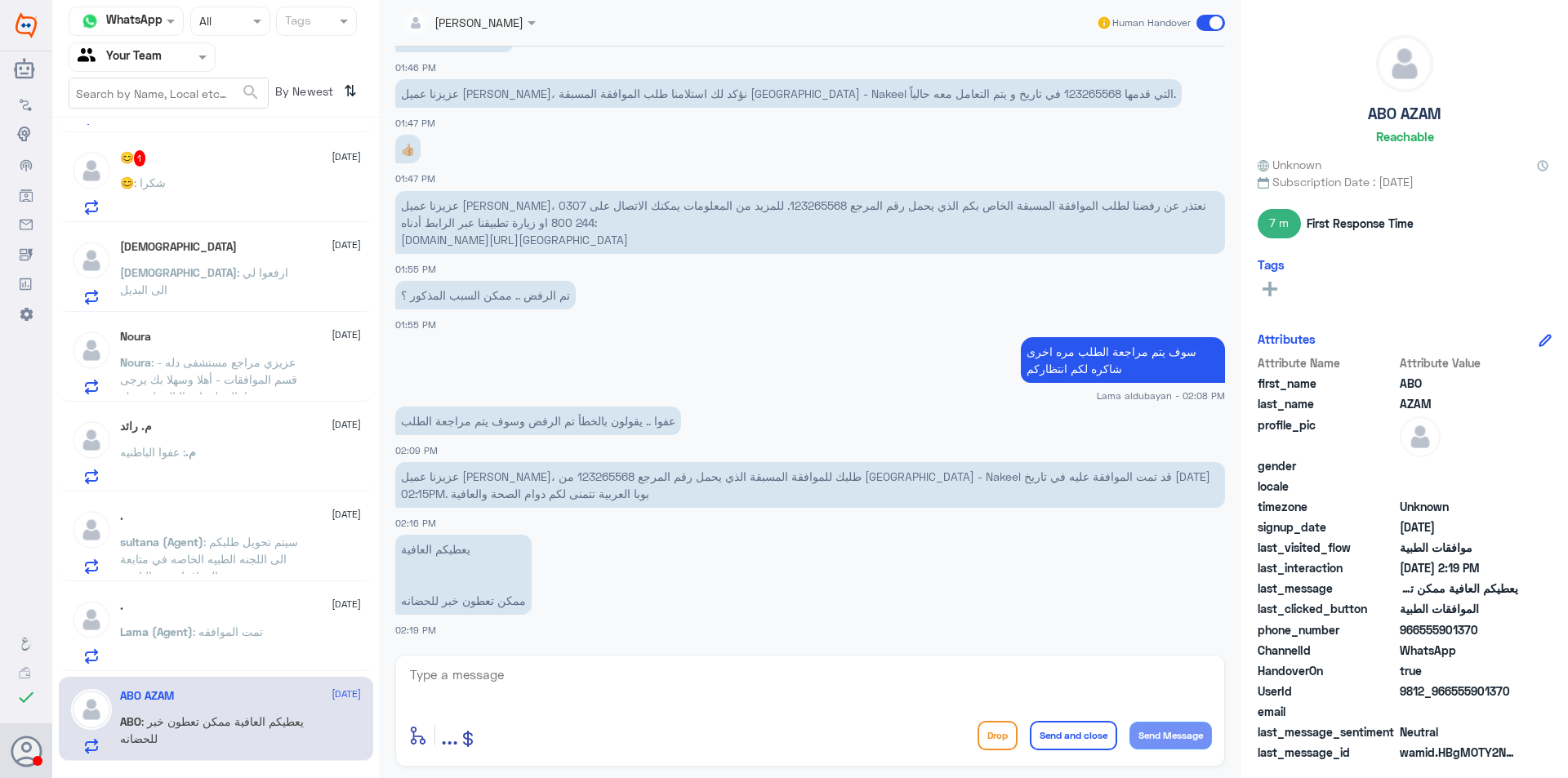
click at [696, 682] on textarea at bounding box center [809, 684] width 804 height 40
type textarea "ي"
type textarea "تم التحديث في النظام عزيزي"
click at [699, 676] on textarea "تم التحديث في النظام عزيزي" at bounding box center [809, 684] width 804 height 40
click at [689, 676] on textarea "تم التحديث في النظام عزيزي" at bounding box center [809, 684] width 804 height 40
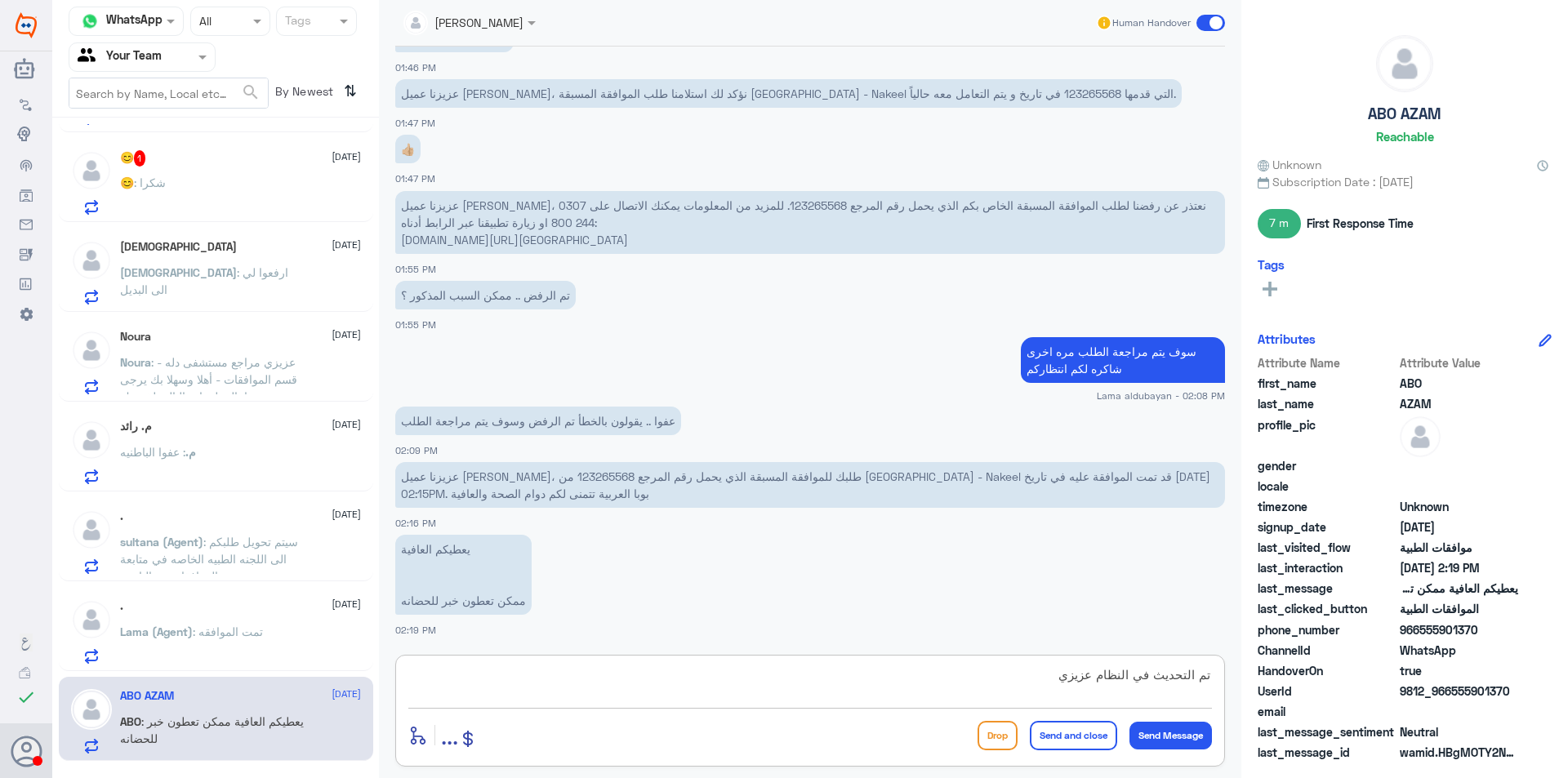
click at [689, 676] on textarea "تم التحديث في النظام عزيزي" at bounding box center [809, 684] width 804 height 40
click at [1156, 676] on textarea "تم التحديث في النظام عزيزي" at bounding box center [809, 684] width 804 height 40
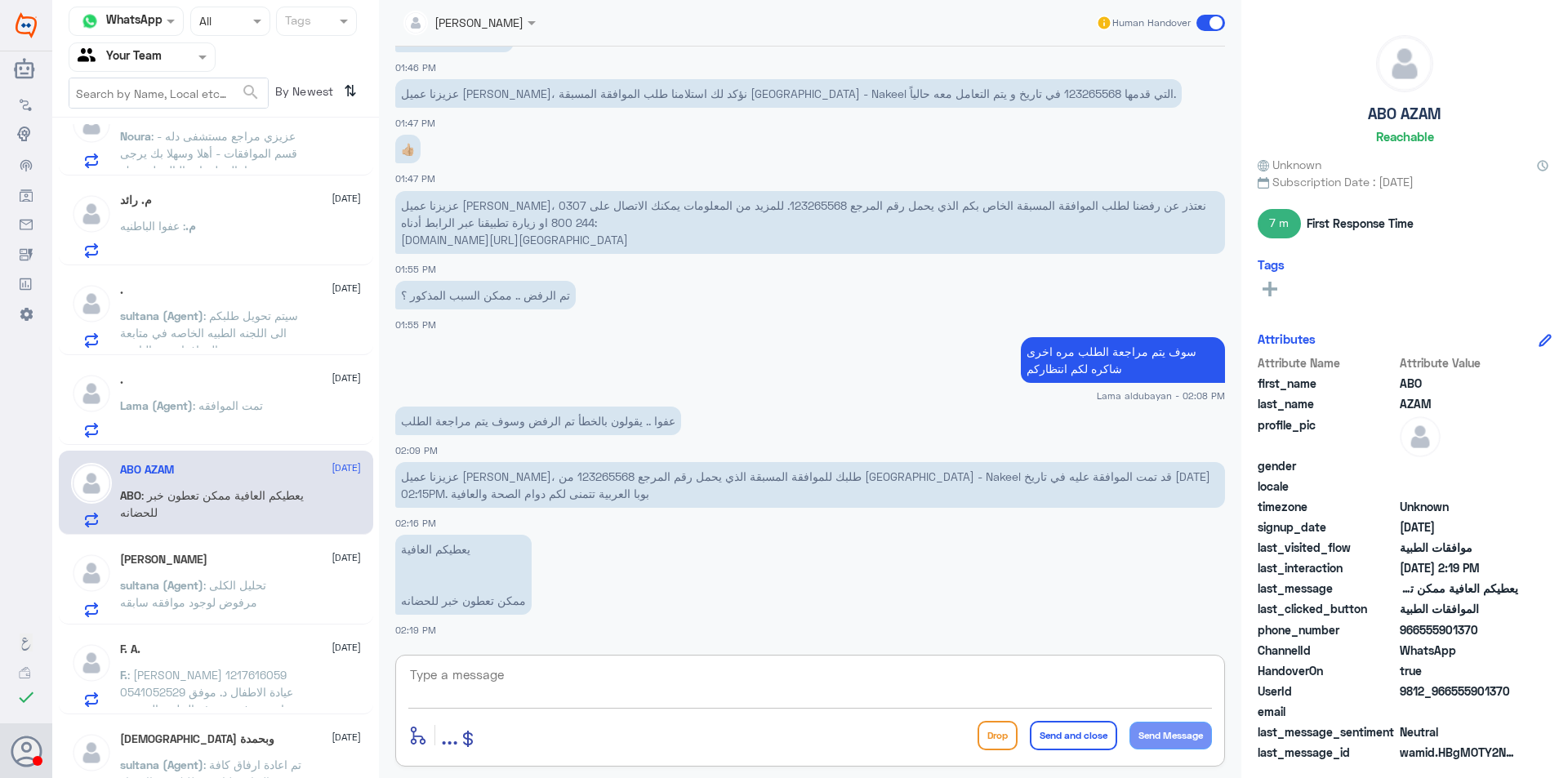
scroll to position [327, 0]
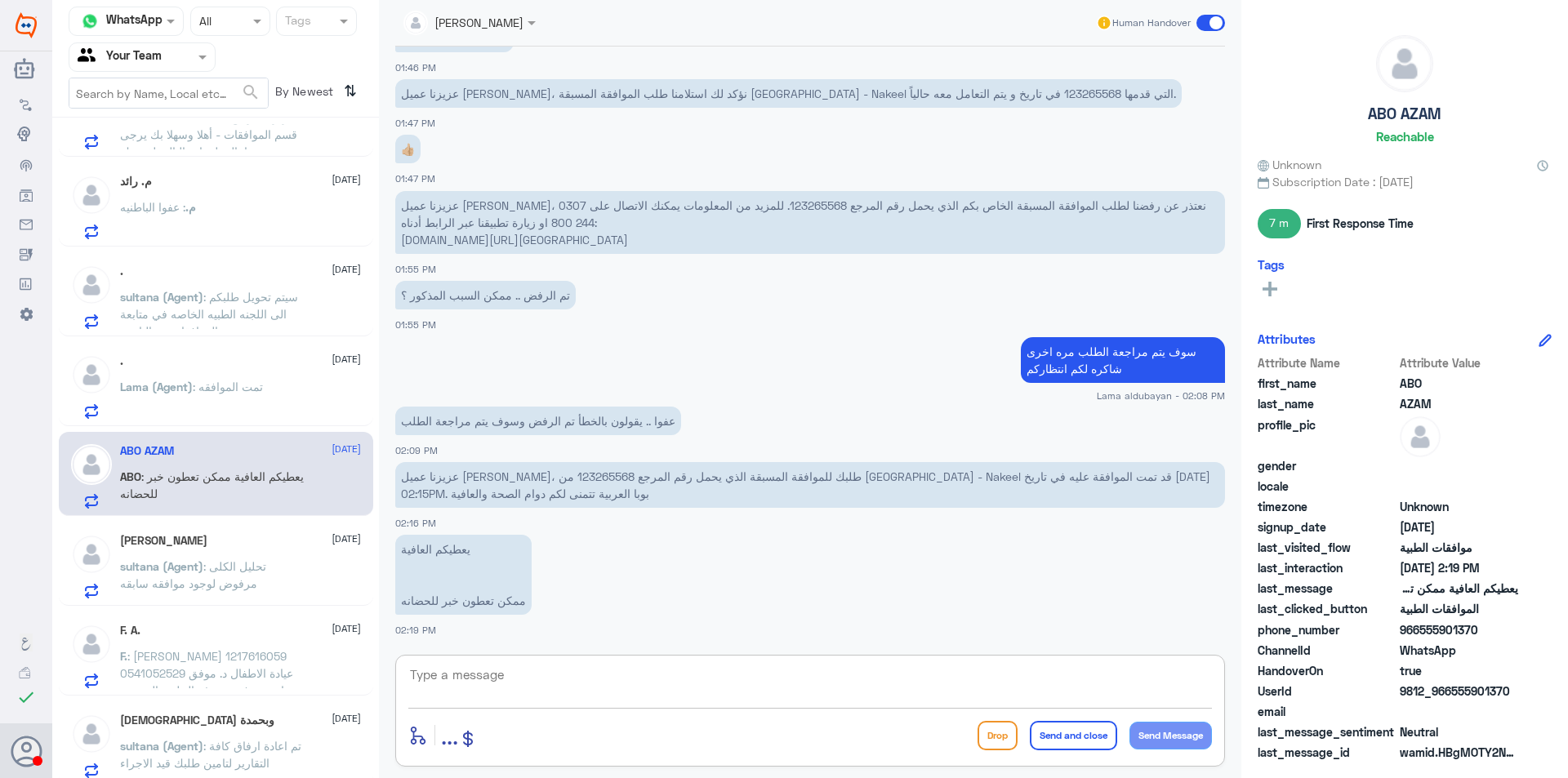
click at [272, 559] on p "sultana (Agent) : تحليل الكلى مرفوض لوجود موافقه سابقه" at bounding box center [211, 578] width 184 height 41
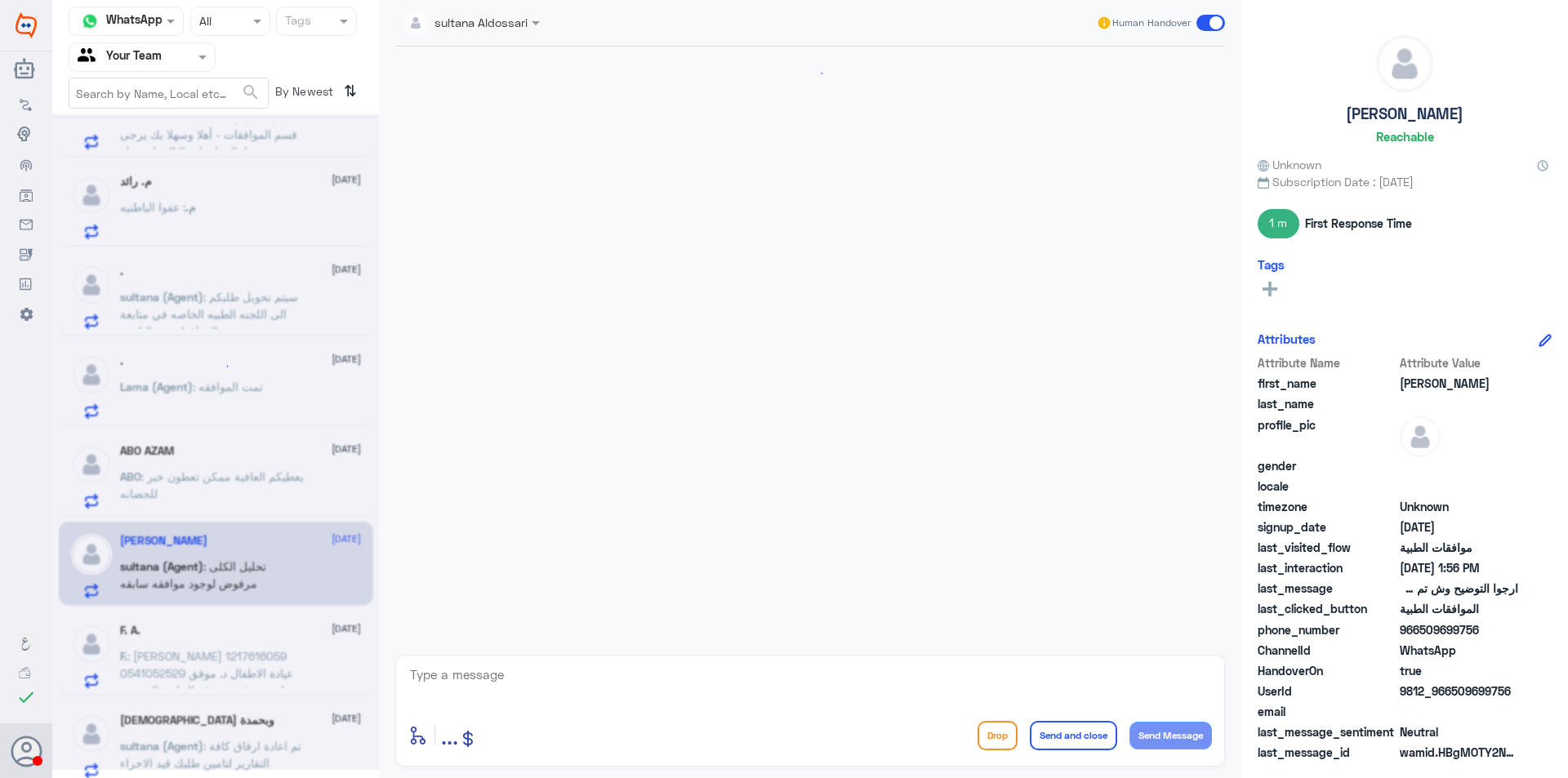
scroll to position [1518, 0]
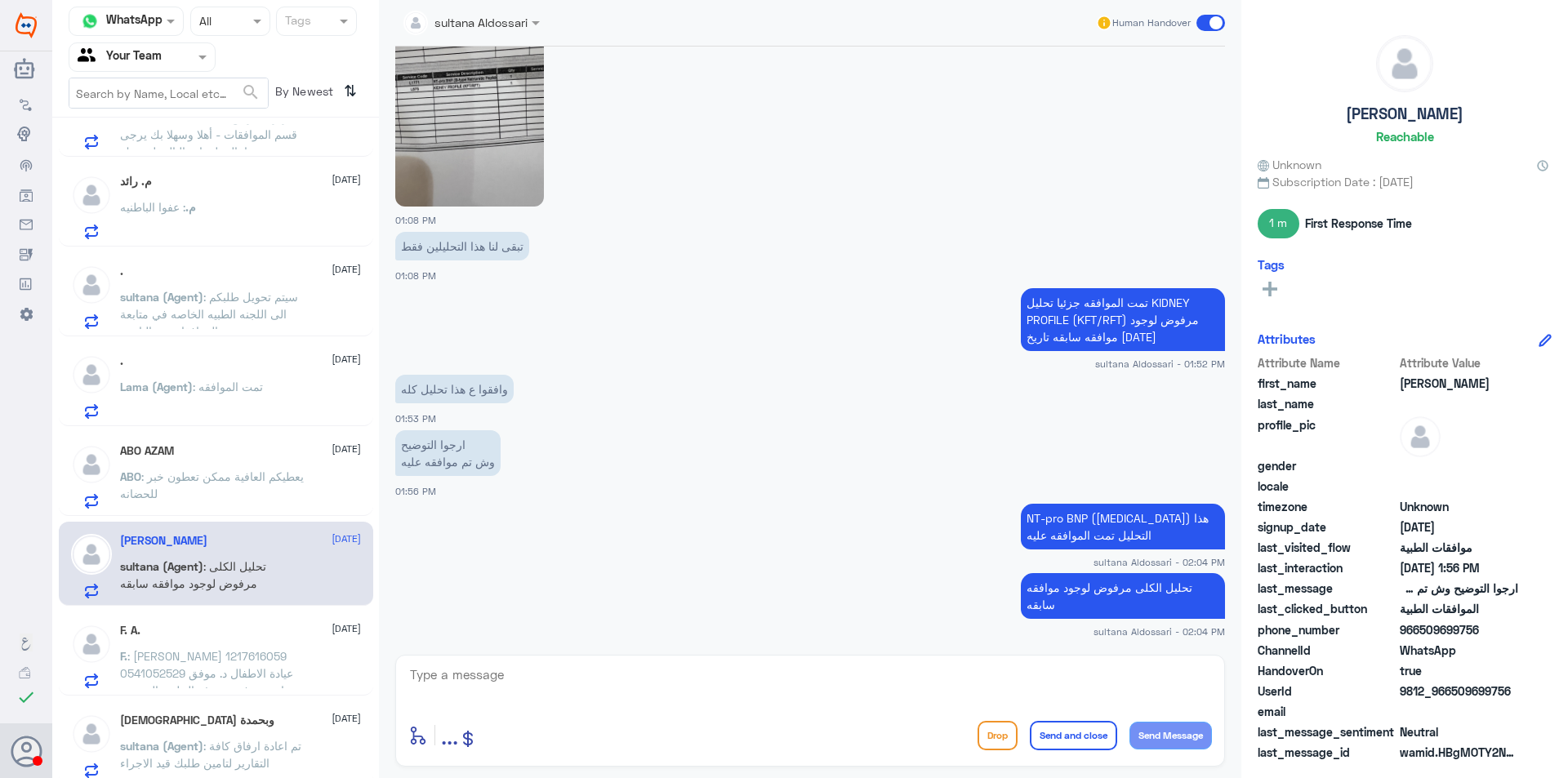
click at [180, 672] on span ": [PERSON_NAME] 1217616059 0541052529 عيادة الاطفال د. موفق دياي تم رفض صرف الح…" at bounding box center [208, 716] width 176 height 134
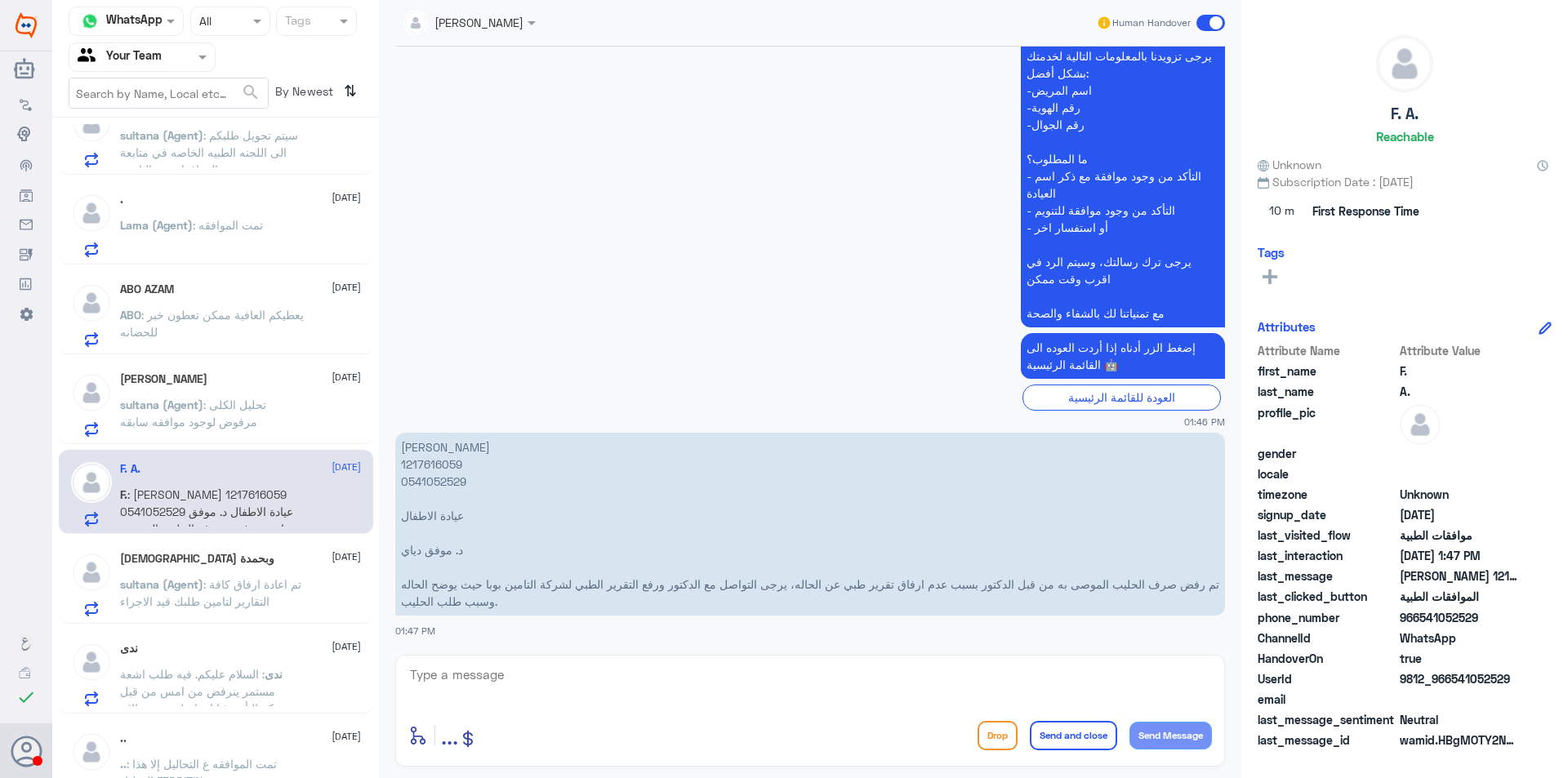
scroll to position [490, 0]
click at [245, 569] on div "[DEMOGRAPHIC_DATA] وبحمدة [DATE] sultana (Agent) : تم اعادة ارفاق كافة التقارير…" at bounding box center [240, 583] width 241 height 65
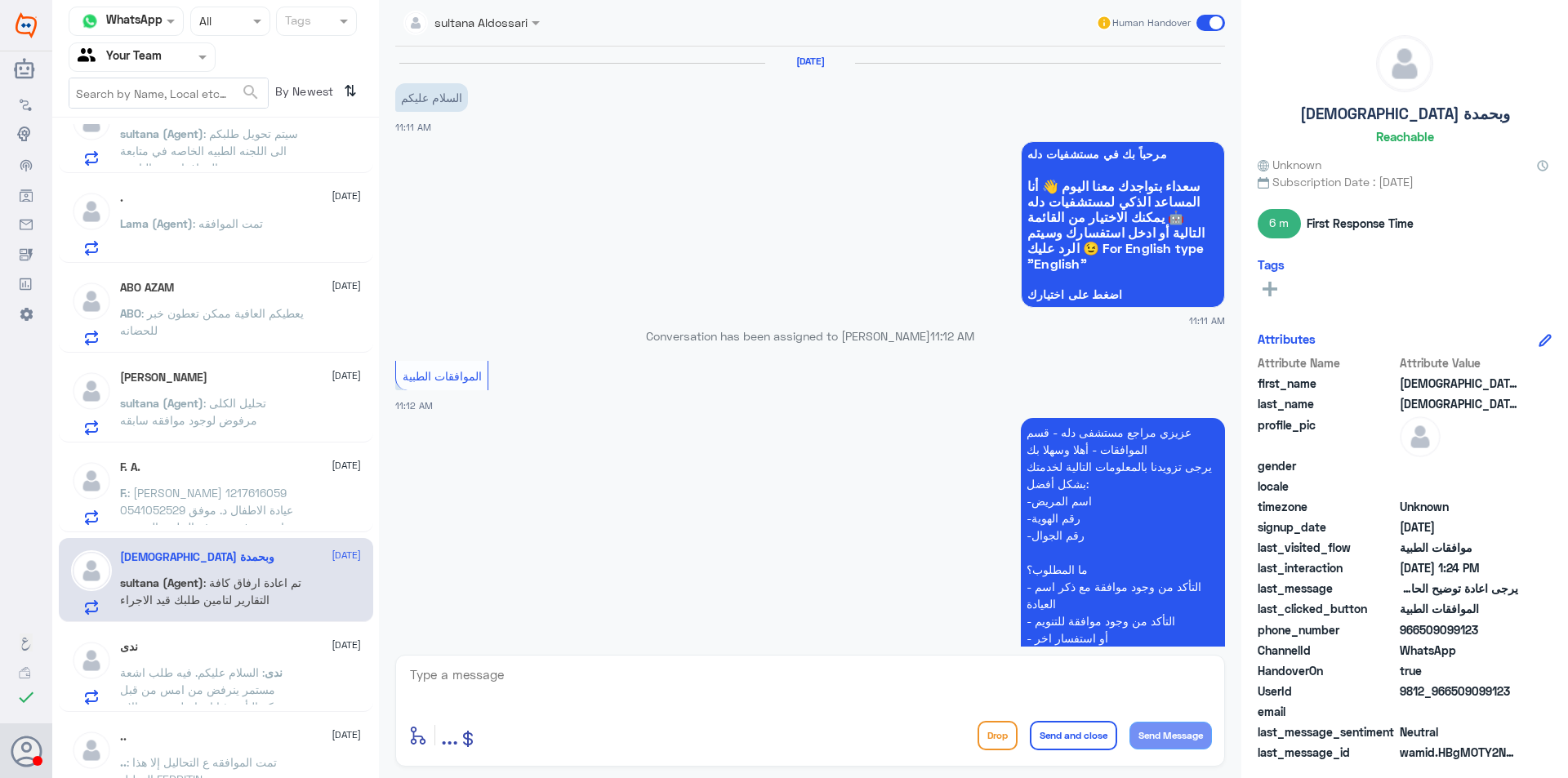
click at [175, 680] on p "ندى : السلام عليكم. فيه طلب اشعة مستمر ينرفض من امس من قبل شركة التأمين؛ انا تو…" at bounding box center [211, 684] width 184 height 41
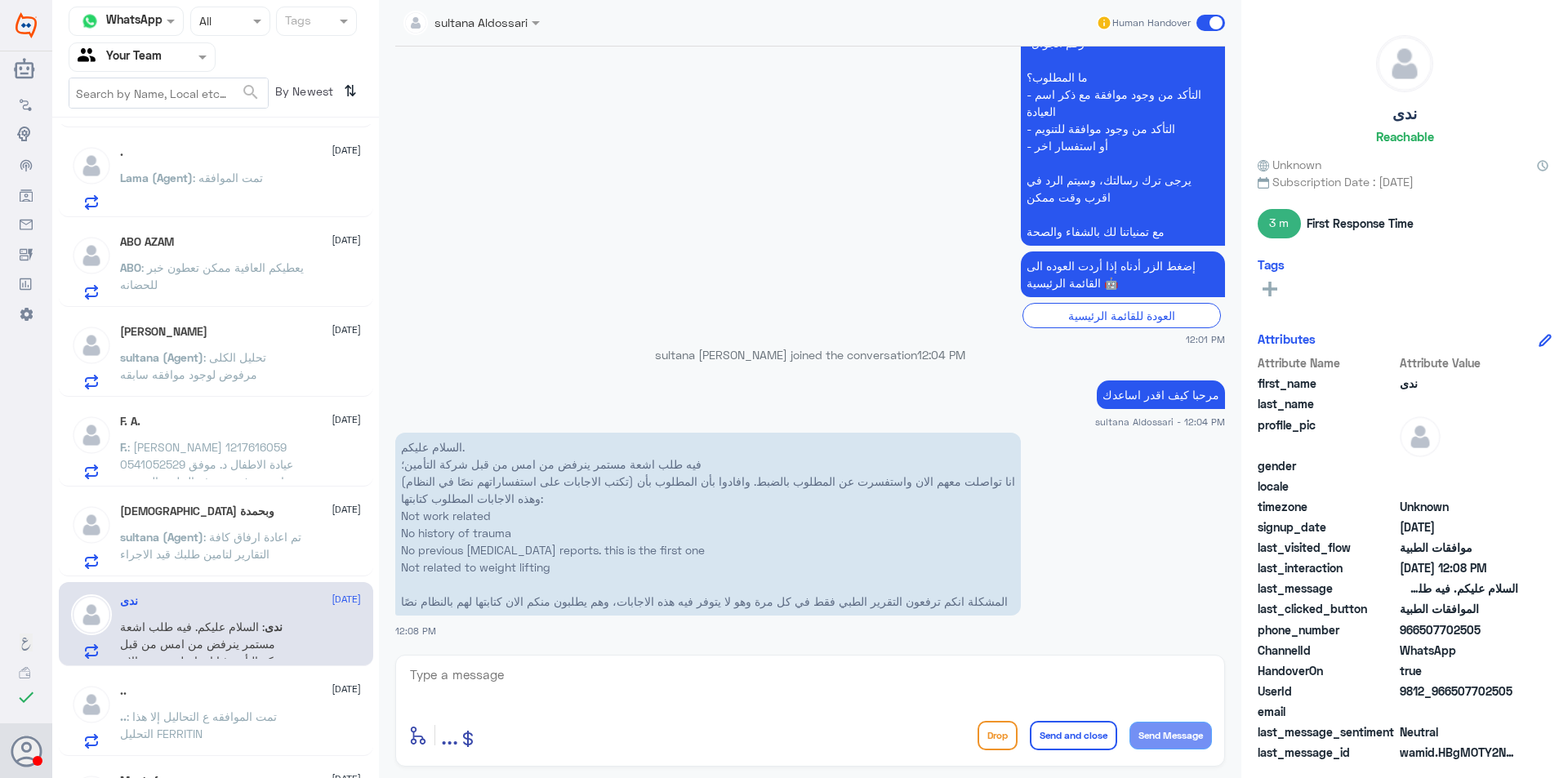
scroll to position [572, 0]
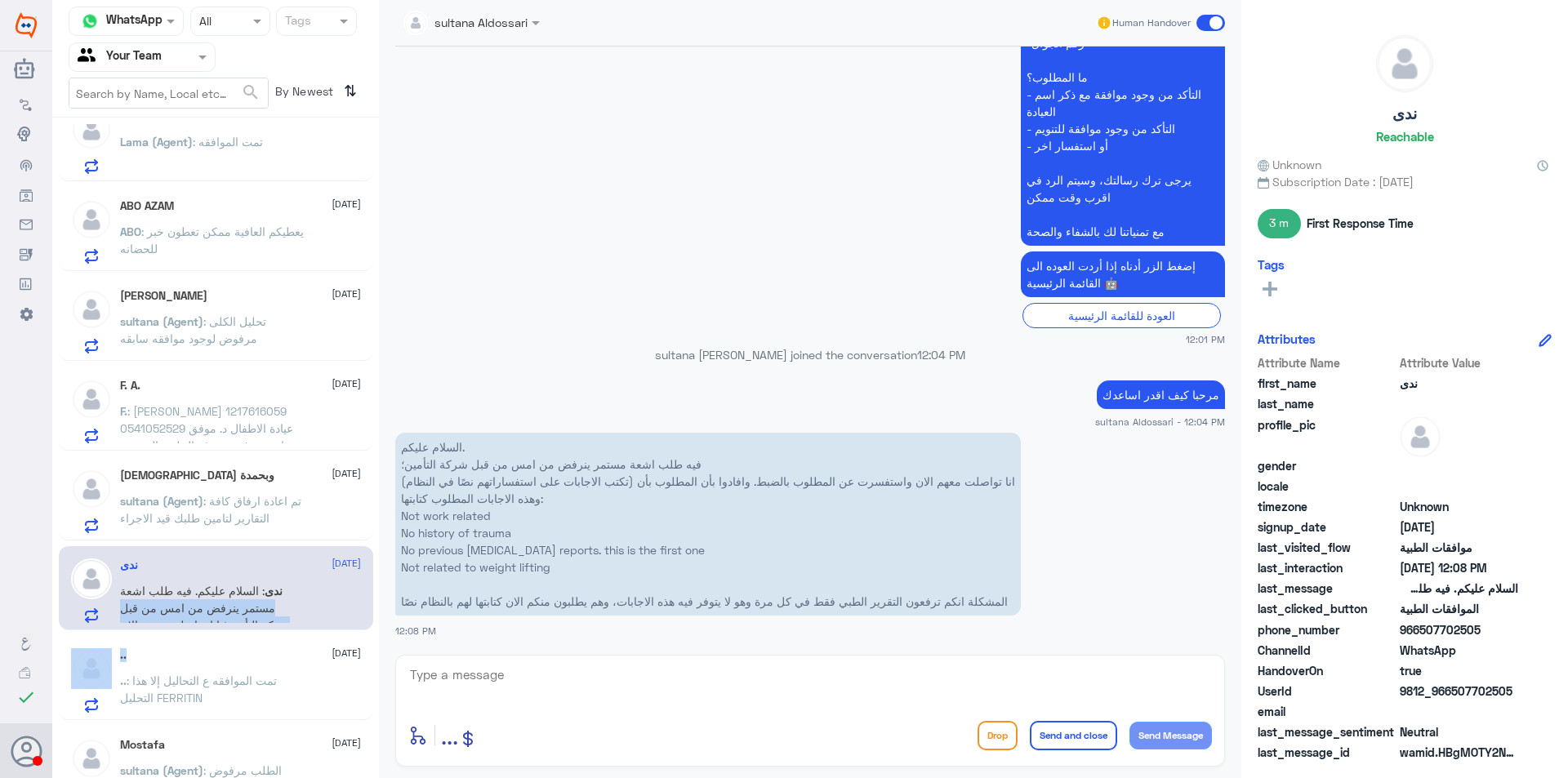
drag, startPoint x: 253, startPoint y: 656, endPoint x: 405, endPoint y: 535, distance: 194.3
click at [303, 575] on div "Turki 1 [DATE] Turki : 👍🏼 😊 1 [DATE] 😊 : [PERSON_NAME] [DATE] [PERSON_NAME] : ا…" at bounding box center [215, 454] width 327 height 660
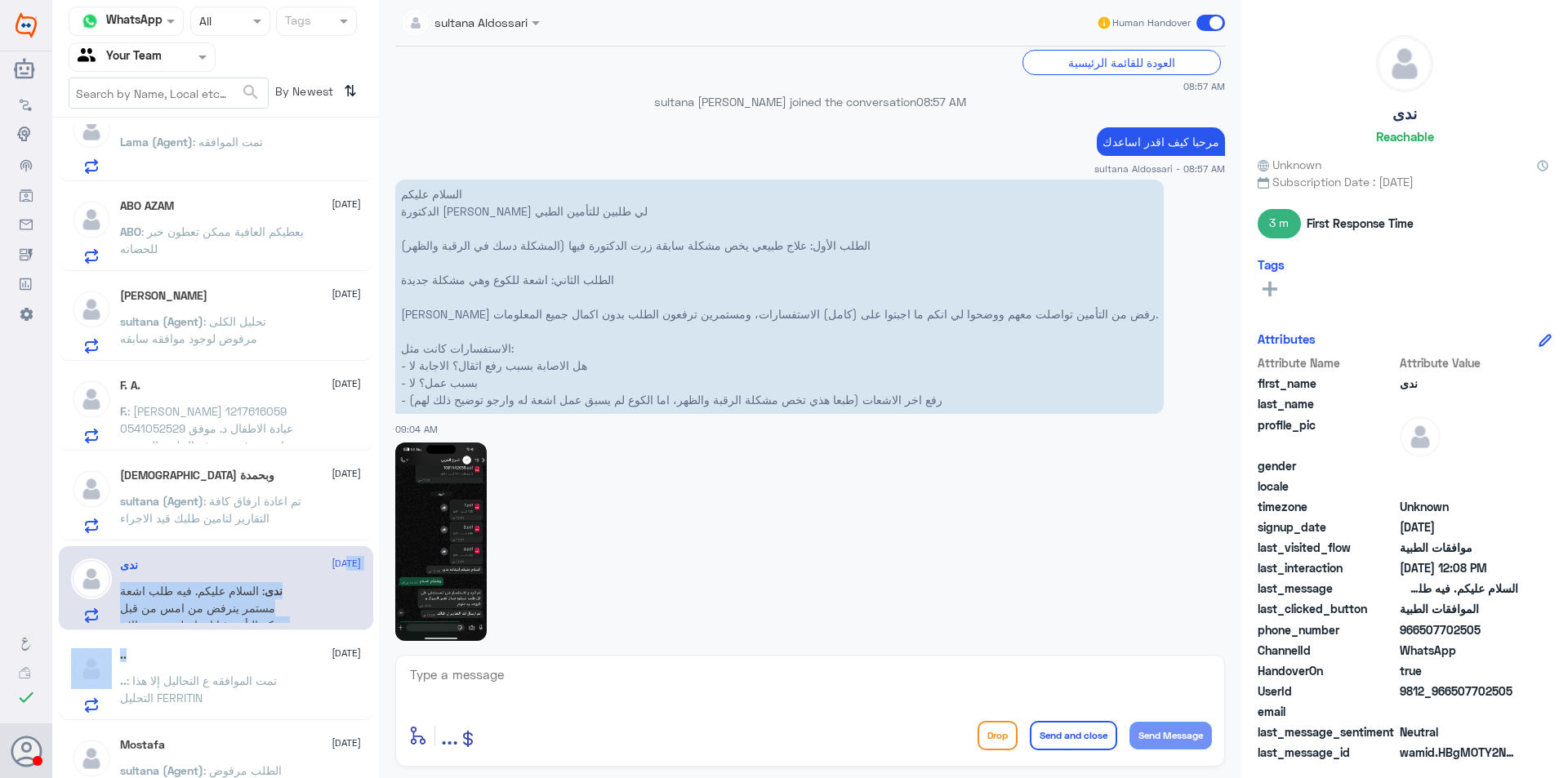
scroll to position [2381, 0]
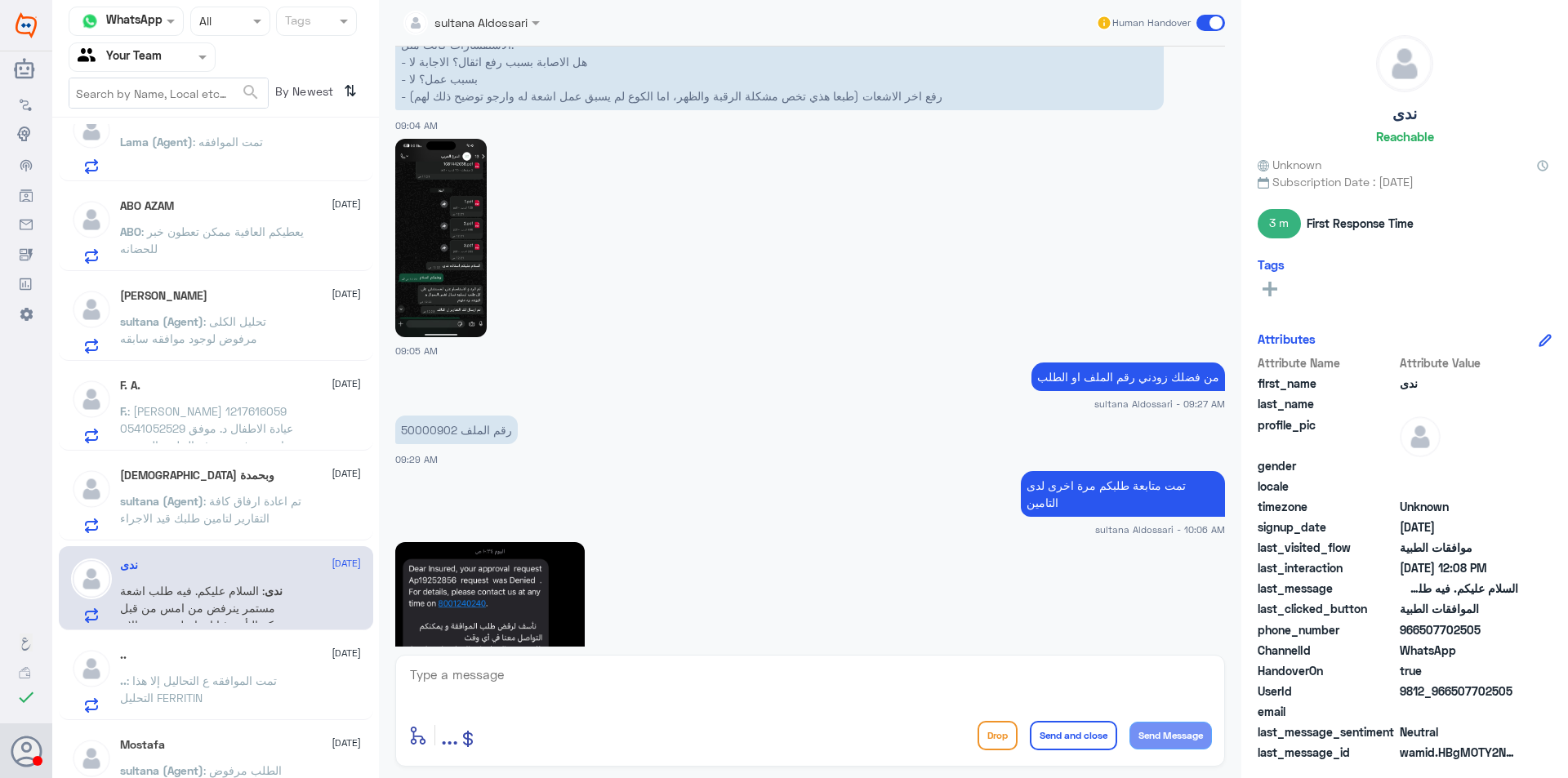
click at [428, 427] on p "رقم الملف 50000902" at bounding box center [456, 430] width 122 height 28
copy p "50000902"
click at [243, 745] on div "Mostafa [DATE]" at bounding box center [240, 745] width 241 height 14
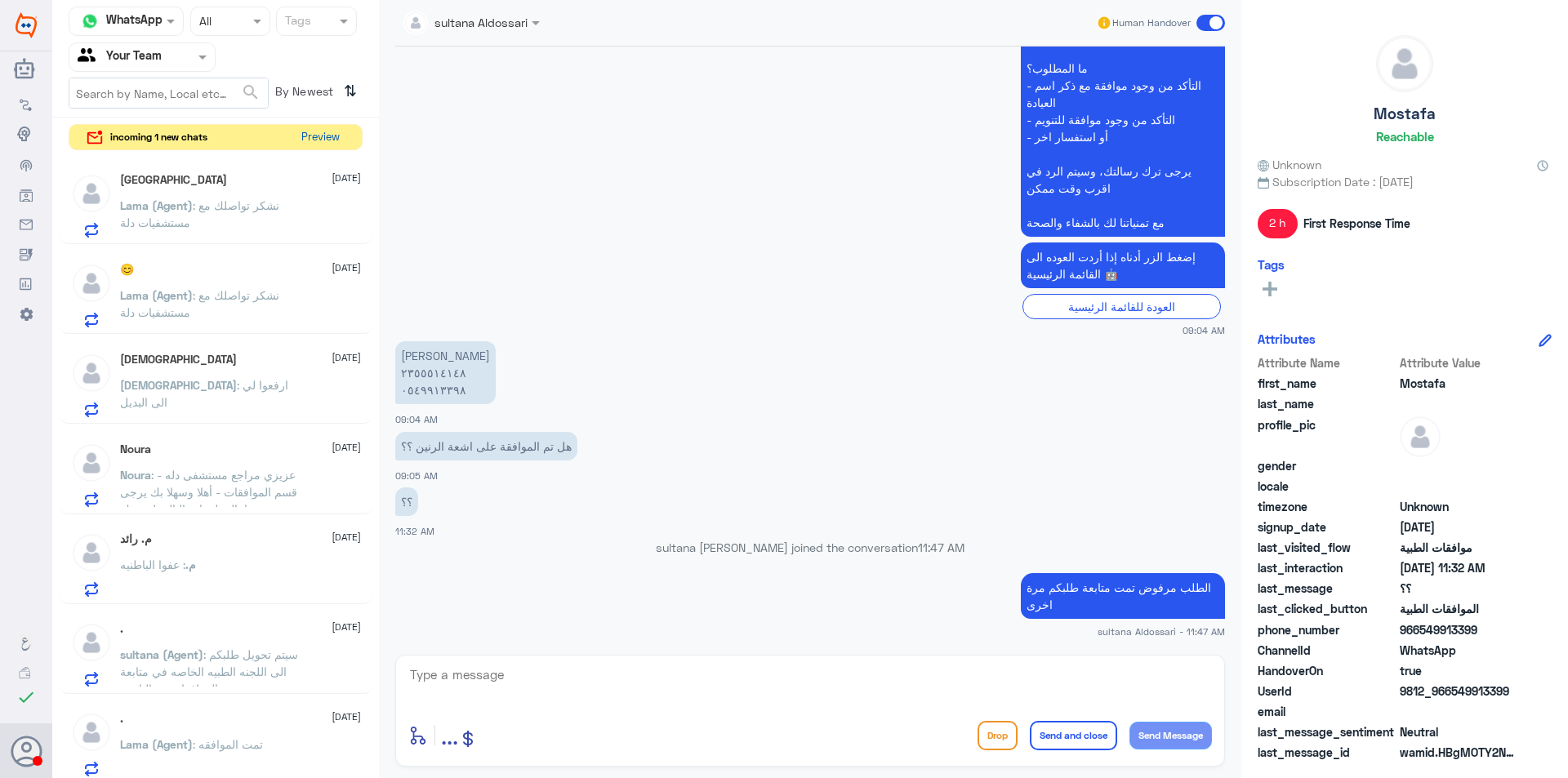
click at [317, 135] on button "Preview" at bounding box center [320, 137] width 51 height 25
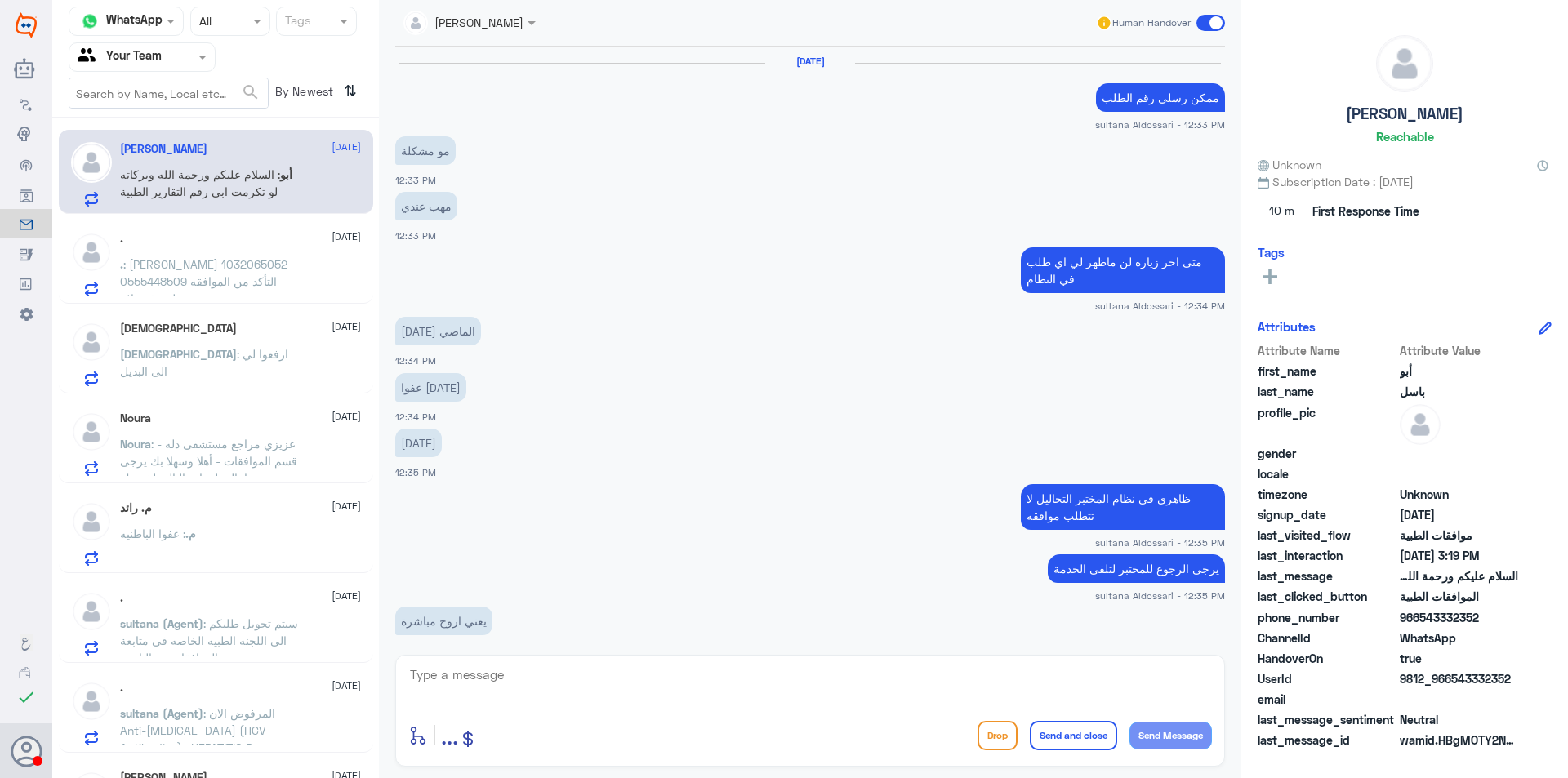
scroll to position [1041, 0]
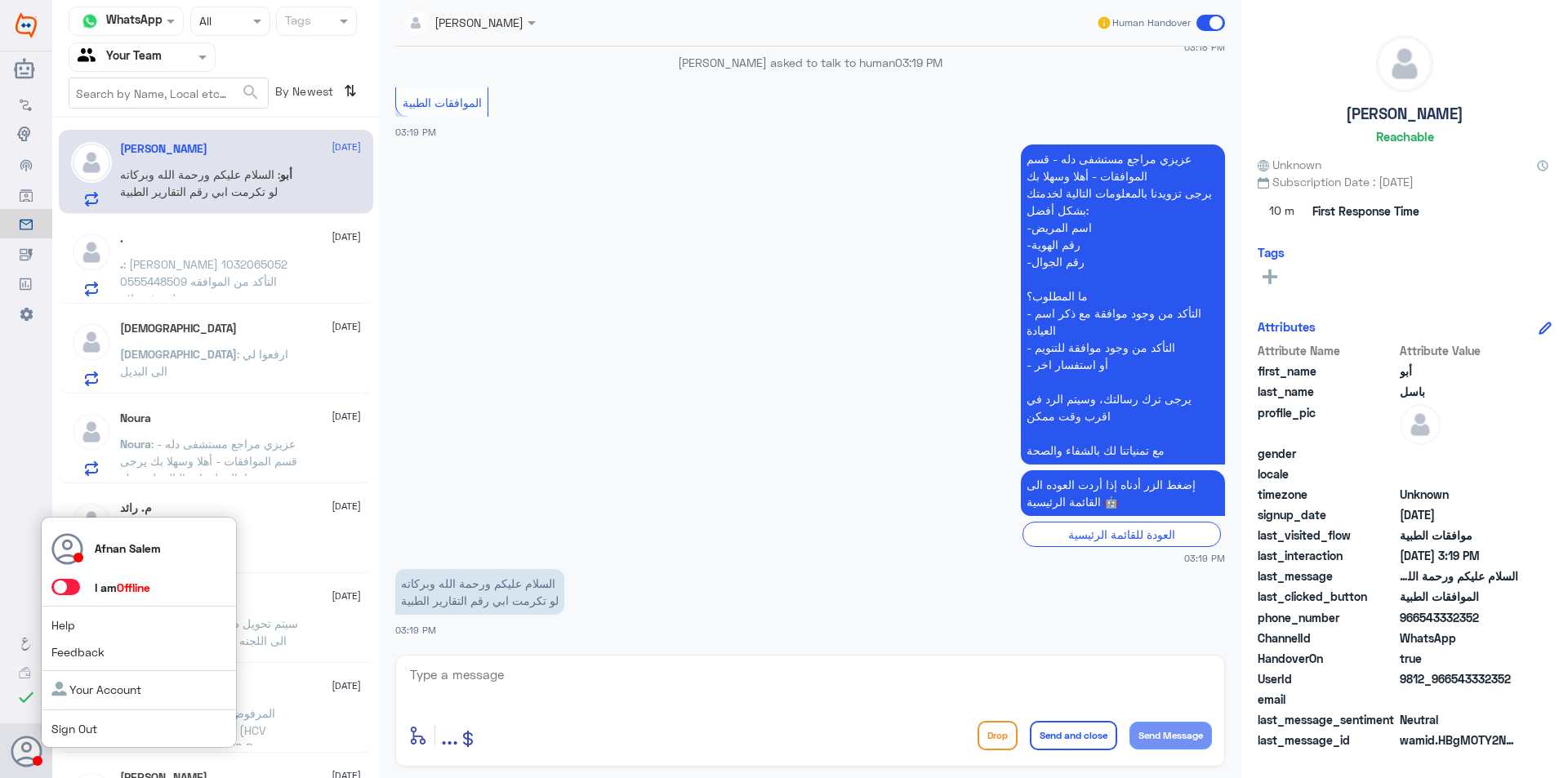
click at [67, 736] on link "Sign Out" at bounding box center [74, 729] width 46 height 14
